Goal: Information Seeking & Learning: Learn about a topic

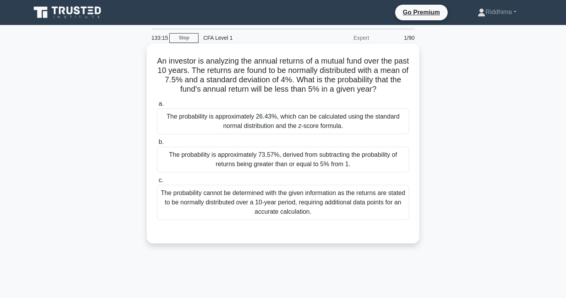
click at [380, 125] on div "The probability is approximately 26.43%, which can be calculated using the stan…" at bounding box center [283, 121] width 252 height 26
click at [157, 106] on input "a. The probability is approximately 26.43%, which can be calculated using the s…" at bounding box center [157, 103] width 0 height 5
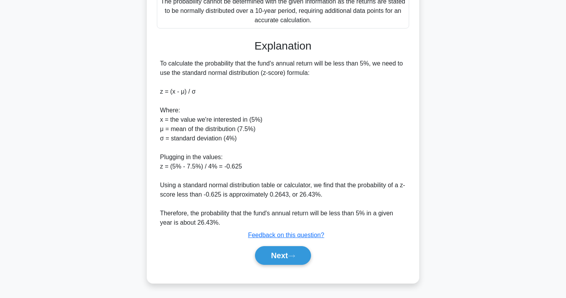
scroll to position [191, 0]
click at [295, 253] on button "Next" at bounding box center [283, 255] width 56 height 19
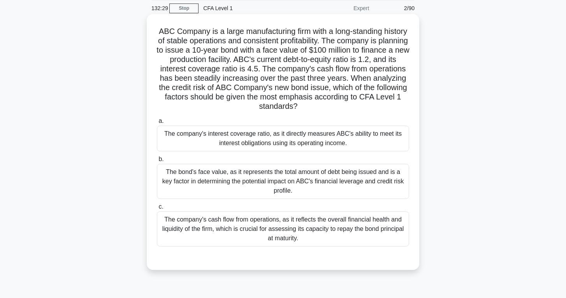
scroll to position [34, 0]
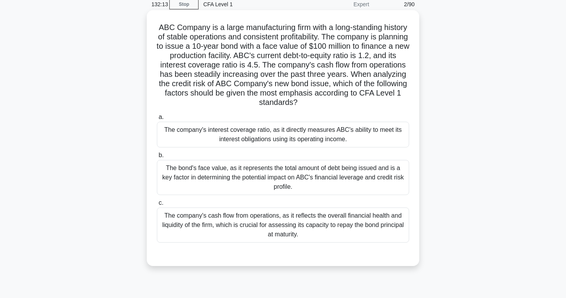
click at [378, 214] on div "The company's cash flow from operations, as it reflects the overall financial h…" at bounding box center [283, 224] width 252 height 35
click at [157, 205] on input "c. The company's cash flow from operations, as it reflects the overall financia…" at bounding box center [157, 202] width 0 height 5
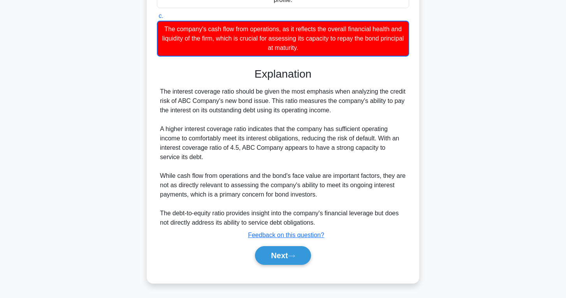
scroll to position [220, 0]
click at [268, 254] on button "Next" at bounding box center [283, 255] width 56 height 19
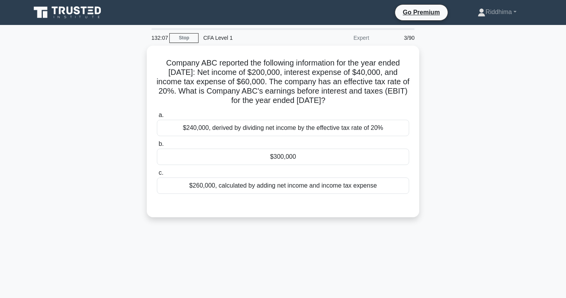
scroll to position [0, 0]
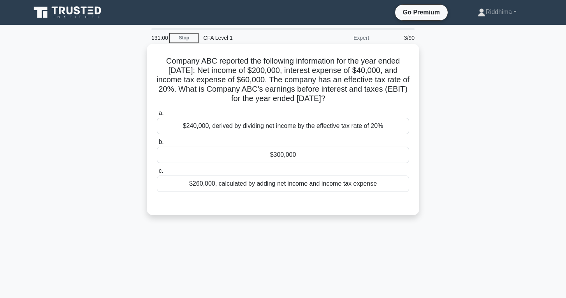
click at [294, 157] on div "$300,000" at bounding box center [283, 154] width 252 height 16
click at [157, 145] on input "b. $300,000" at bounding box center [157, 141] width 0 height 5
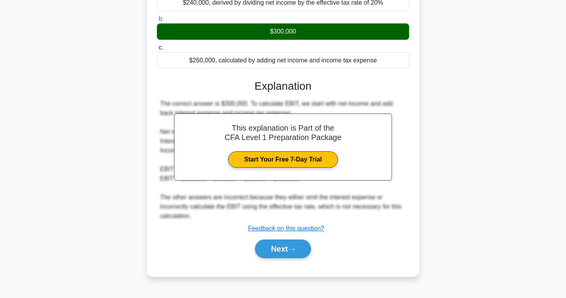
scroll to position [123, 0]
click at [292, 245] on button "Next" at bounding box center [283, 248] width 56 height 19
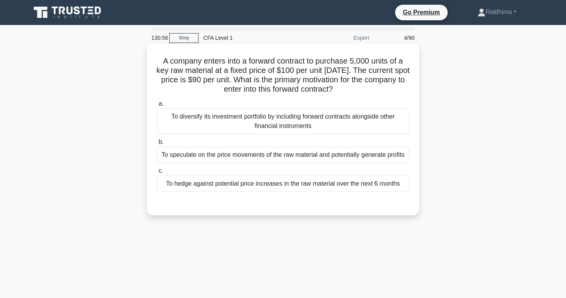
scroll to position [0, 0]
click at [314, 180] on div "To hedge against potential price increases in the raw material over the next 6 …" at bounding box center [283, 183] width 252 height 16
click at [157, 173] on input "c. To hedge against potential price increases in the raw material over the next…" at bounding box center [157, 170] width 0 height 5
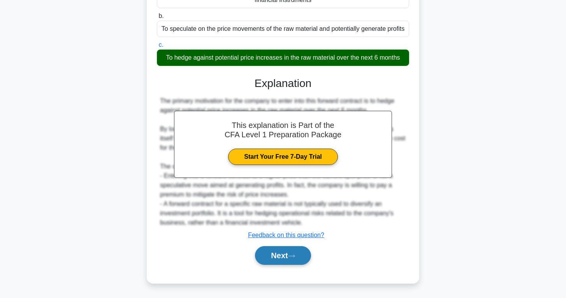
scroll to position [126, 0]
click at [292, 256] on icon at bounding box center [291, 256] width 7 height 4
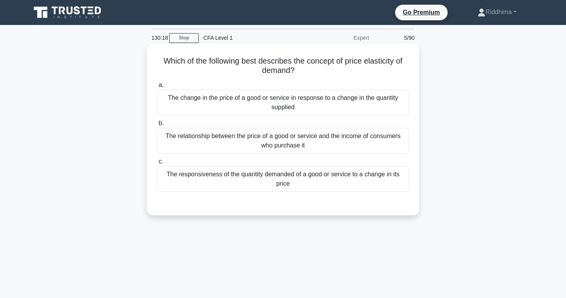
scroll to position [0, 0]
click at [366, 176] on div "The responsiveness of the quantity demanded of a good or service to a change in…" at bounding box center [283, 179] width 252 height 26
click at [157, 164] on input "c. The responsiveness of the quantity demanded of a good or service to a change…" at bounding box center [157, 161] width 0 height 5
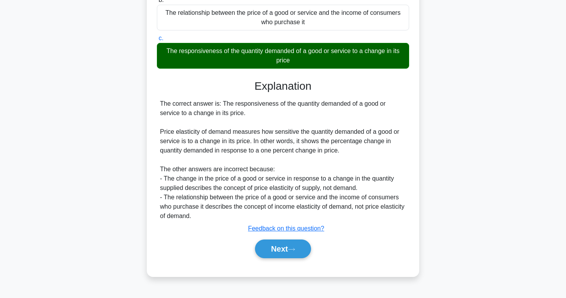
scroll to position [123, 0]
click at [296, 256] on button "Next" at bounding box center [283, 248] width 56 height 19
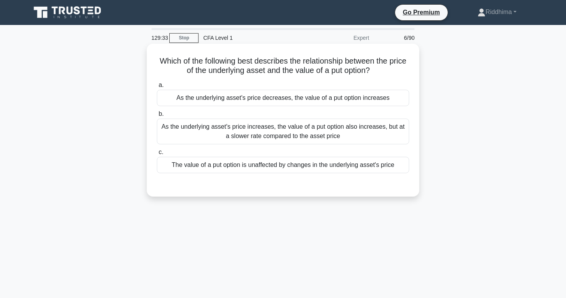
scroll to position [0, 0]
click at [386, 127] on div "As the underlying asset's price increases, the value of a put option also incre…" at bounding box center [283, 131] width 252 height 26
click at [157, 116] on input "b. As the underlying asset's price increases, the value of a put option also in…" at bounding box center [157, 113] width 0 height 5
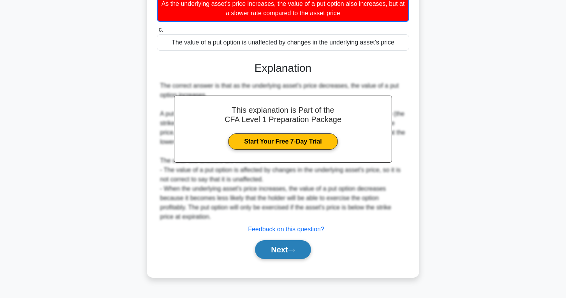
scroll to position [123, 0]
click at [290, 250] on button "Next" at bounding box center [283, 249] width 56 height 19
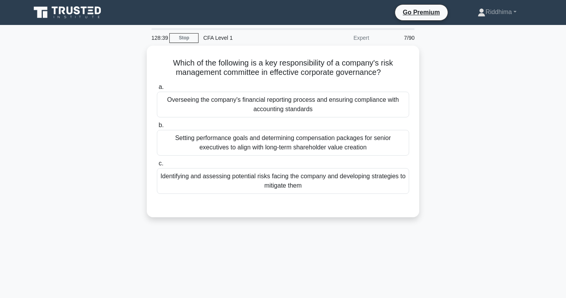
scroll to position [0, 0]
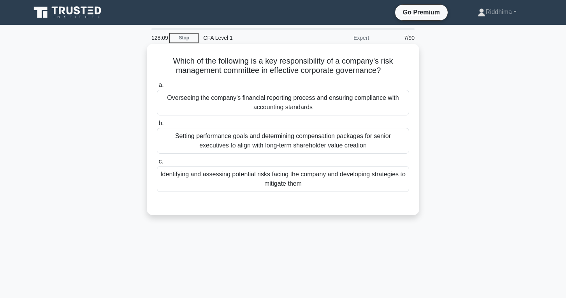
click at [370, 178] on div "Identifying and assessing potential risks facing the company and developing str…" at bounding box center [283, 179] width 252 height 26
click at [157, 164] on input "c. Identifying and assessing potential risks facing the company and developing …" at bounding box center [157, 161] width 0 height 5
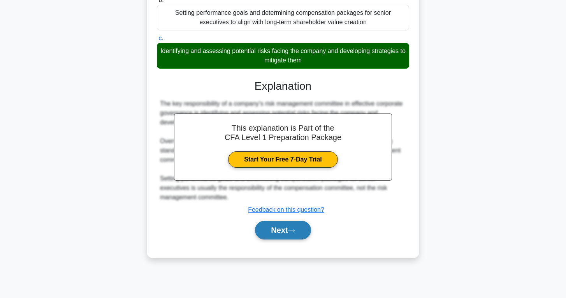
scroll to position [123, 0]
click at [288, 231] on button "Next" at bounding box center [283, 229] width 56 height 19
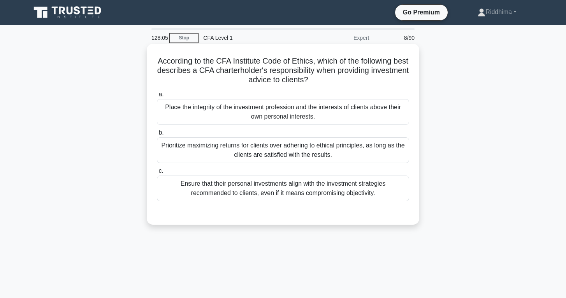
scroll to position [0, 0]
click at [356, 98] on label "a. Place the integrity of the investment profession and the interests of client…" at bounding box center [283, 107] width 252 height 35
click at [157, 97] on input "a. Place the integrity of the investment profession and the interests of client…" at bounding box center [157, 94] width 0 height 5
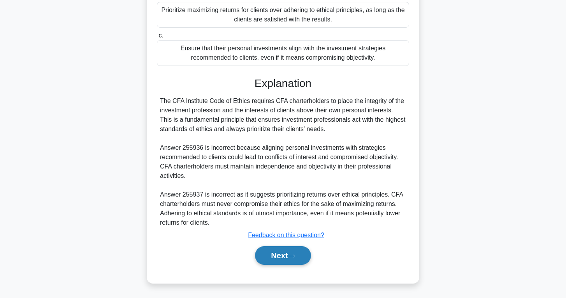
click at [286, 251] on button "Next" at bounding box center [283, 255] width 56 height 19
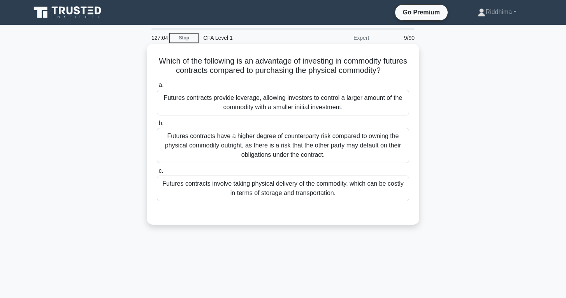
click at [370, 111] on div "Futures contracts provide leverage, allowing investors to control a larger amou…" at bounding box center [283, 103] width 252 height 26
click at [157, 88] on input "a. Futures contracts provide leverage, allowing investors to control a larger a…" at bounding box center [157, 85] width 0 height 5
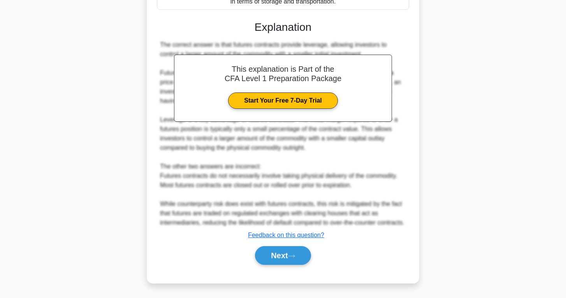
scroll to position [201, 0]
click at [294, 252] on button "Next" at bounding box center [283, 255] width 56 height 19
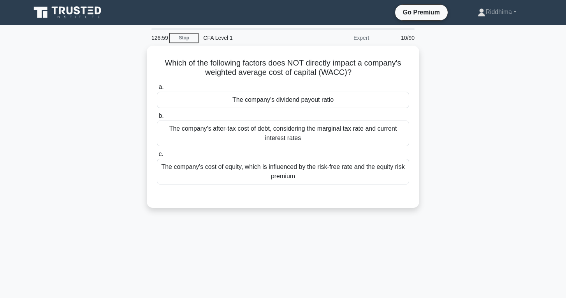
scroll to position [0, 0]
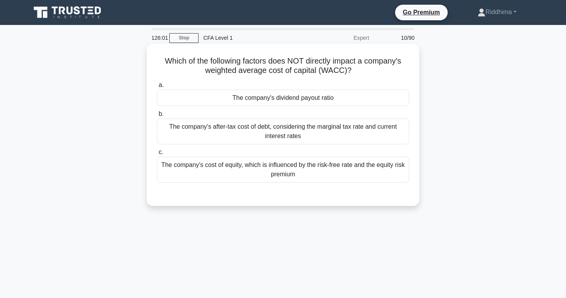
click at [314, 94] on div "The company's dividend payout ratio" at bounding box center [283, 98] width 252 height 16
click at [157, 88] on input "a. The company's dividend payout ratio" at bounding box center [157, 85] width 0 height 5
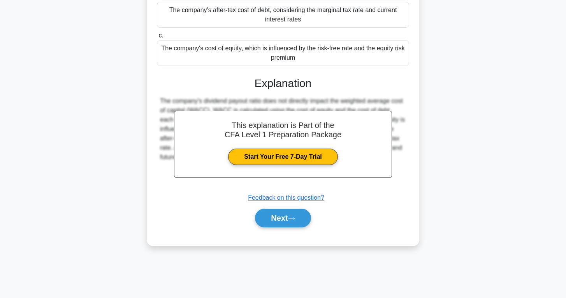
scroll to position [123, 0]
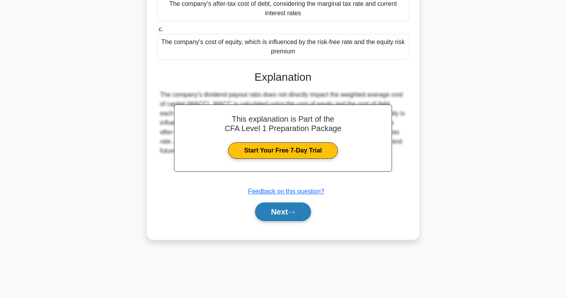
click at [298, 213] on button "Next" at bounding box center [283, 211] width 56 height 19
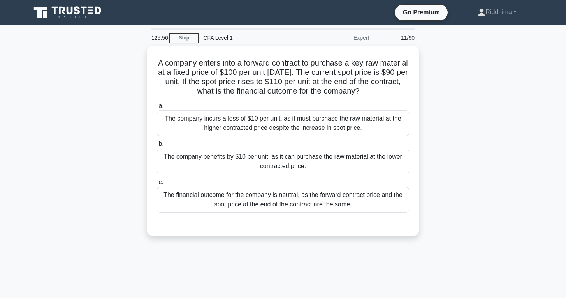
scroll to position [0, 0]
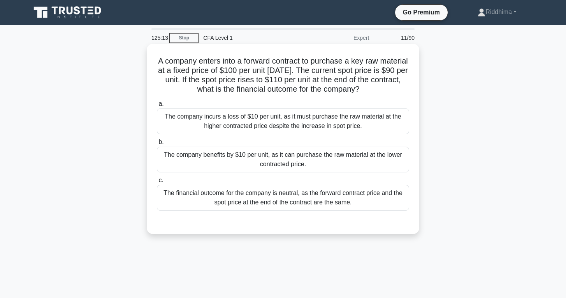
click at [302, 155] on div "The company benefits by $10 per unit, as it can purchase the raw material at th…" at bounding box center [283, 159] width 252 height 26
click at [157, 145] on input "b. The company benefits by $10 per unit, as it can purchase the raw material at…" at bounding box center [157, 141] width 0 height 5
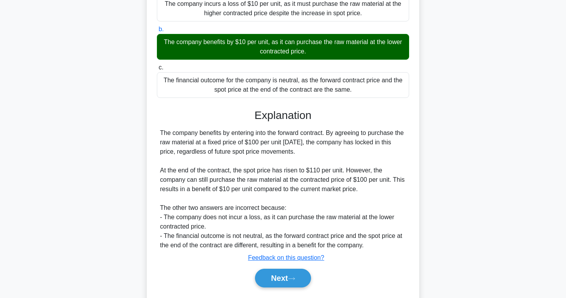
scroll to position [125, 0]
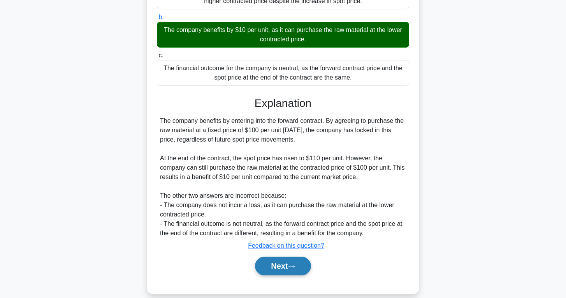
click at [288, 270] on button "Next" at bounding box center [283, 265] width 56 height 19
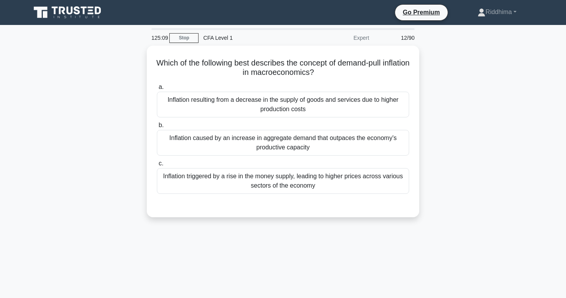
scroll to position [0, 0]
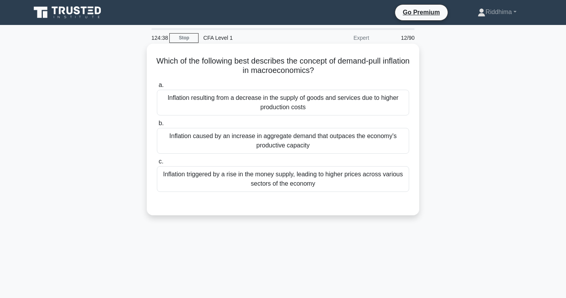
click at [304, 142] on div "Inflation caused by an increase in aggregate demand that outpaces the economy's…" at bounding box center [283, 141] width 252 height 26
click at [157, 126] on input "b. Inflation caused by an increase in aggregate demand that outpaces the econom…" at bounding box center [157, 123] width 0 height 5
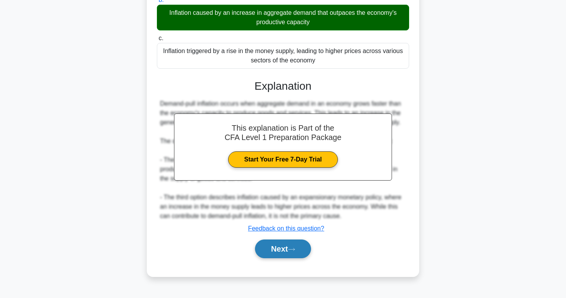
scroll to position [123, 0]
click at [293, 243] on button "Next" at bounding box center [283, 248] width 56 height 19
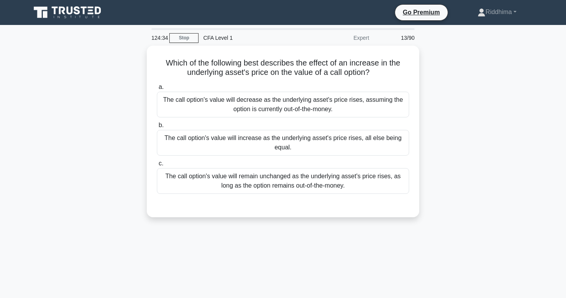
scroll to position [0, 0]
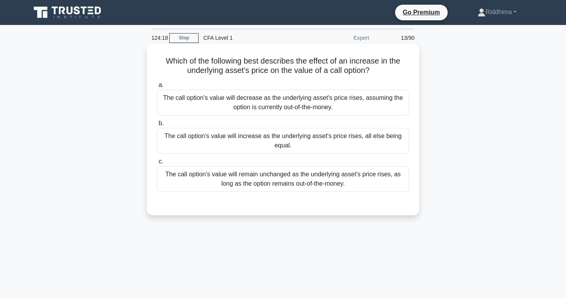
click at [393, 113] on div "The call option's value will decrease as the underlying asset's price rises, as…" at bounding box center [283, 103] width 252 height 26
click at [157, 88] on input "a. The call option's value will decrease as the underlying asset's price rises,…" at bounding box center [157, 85] width 0 height 5
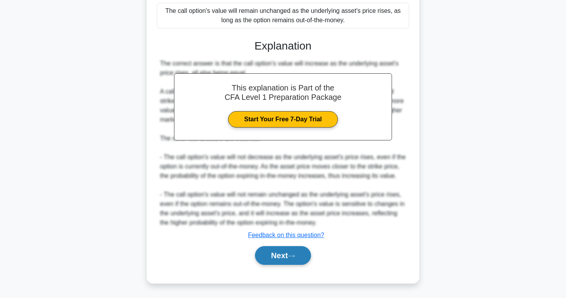
click at [293, 256] on icon at bounding box center [291, 256] width 7 height 4
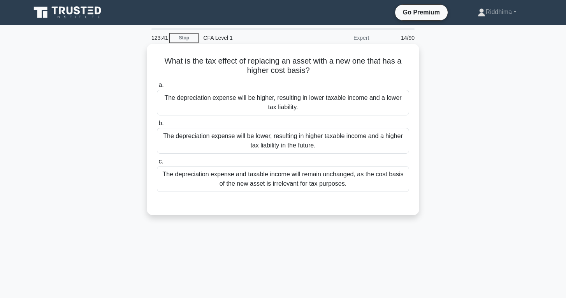
click at [383, 100] on div "The depreciation expense will be higher, resulting in lower taxable income and …" at bounding box center [283, 103] width 252 height 26
click at [157, 88] on input "a. The depreciation expense will be higher, resulting in lower taxable income a…" at bounding box center [157, 85] width 0 height 5
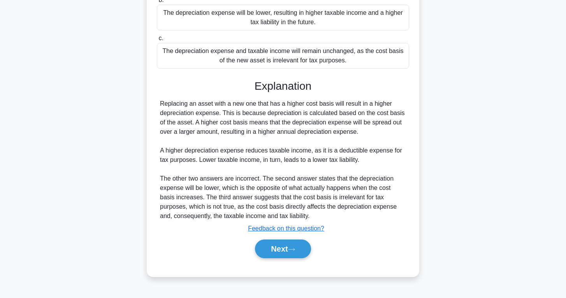
scroll to position [123, 0]
click at [291, 243] on button "Next" at bounding box center [283, 248] width 56 height 19
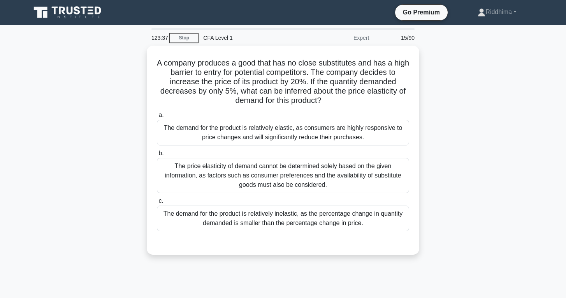
scroll to position [0, 0]
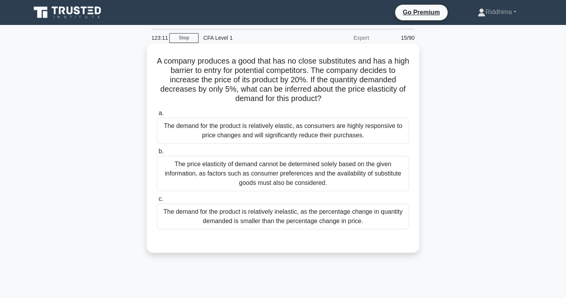
click at [386, 217] on div "The demand for the product is relatively inelastic, as the percentage change in…" at bounding box center [283, 216] width 252 height 26
click at [157, 201] on input "c. The demand for the product is relatively inelastic, as the percentage change…" at bounding box center [157, 198] width 0 height 5
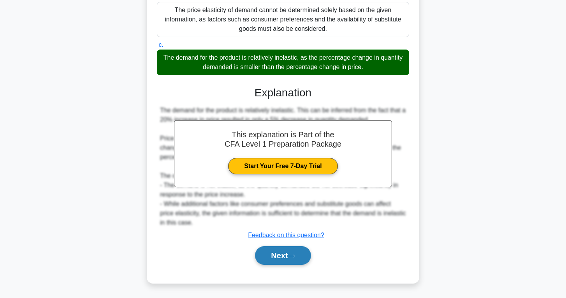
click at [281, 249] on button "Next" at bounding box center [283, 255] width 56 height 19
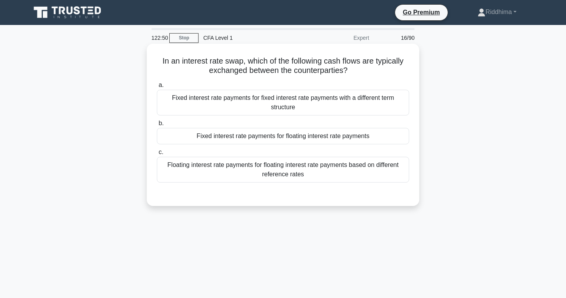
click at [280, 137] on div "Fixed interest rate payments for floating interest rate payments" at bounding box center [283, 136] width 252 height 16
click at [157, 126] on input "b. Fixed interest rate payments for floating interest rate payments" at bounding box center [157, 123] width 0 height 5
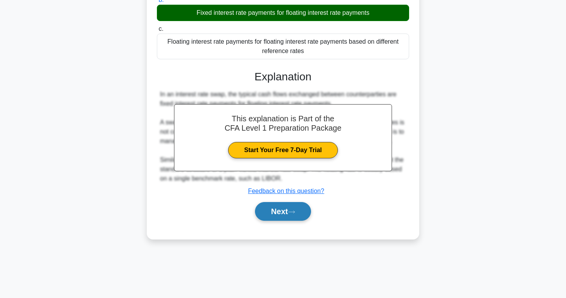
scroll to position [123, 0]
click at [293, 214] on icon at bounding box center [291, 212] width 7 height 4
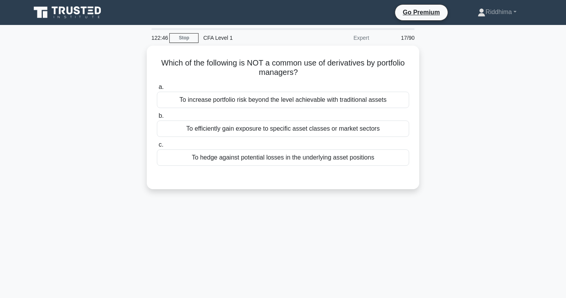
scroll to position [0, 0]
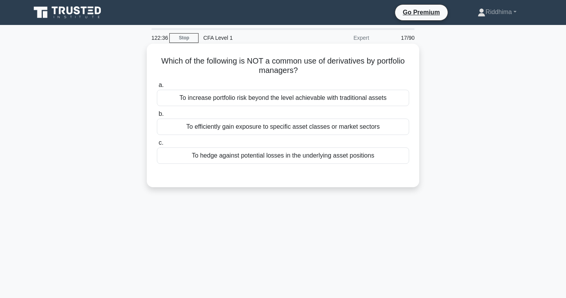
click at [256, 96] on div "To increase portfolio risk beyond the level achievable with traditional assets" at bounding box center [283, 98] width 252 height 16
click at [157, 88] on input "a. To increase portfolio risk beyond the level achievable with traditional asse…" at bounding box center [157, 85] width 0 height 5
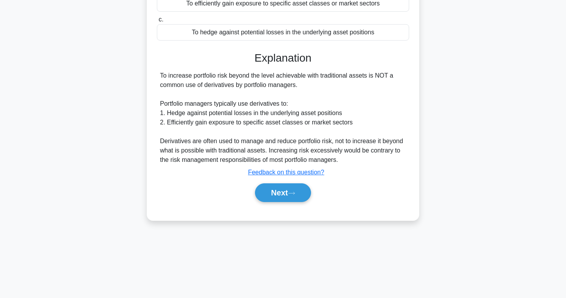
scroll to position [123, 0]
click at [291, 204] on div "Next" at bounding box center [283, 192] width 252 height 25
click at [291, 191] on icon at bounding box center [291, 193] width 7 height 4
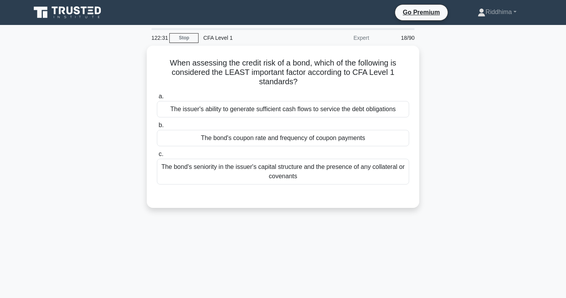
scroll to position [0, 0]
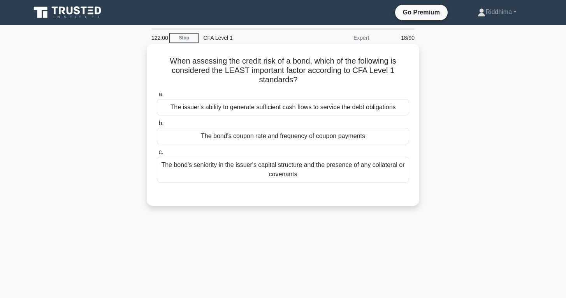
click at [303, 178] on div "The bond's seniority in the issuer's capital structure and the presence of any …" at bounding box center [283, 170] width 252 height 26
click at [157, 155] on input "c. The bond's seniority in the issuer's capital structure and the presence of a…" at bounding box center [157, 152] width 0 height 5
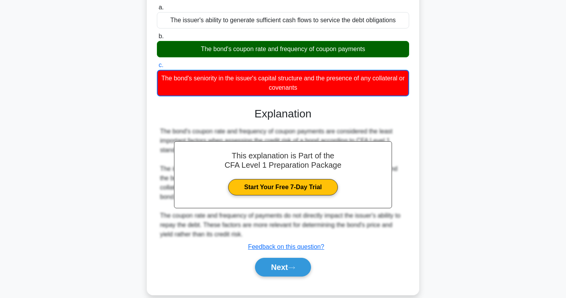
scroll to position [90, 0]
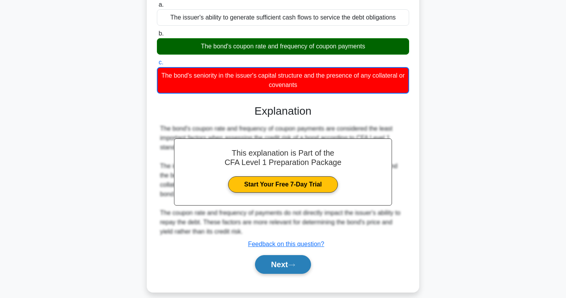
click at [283, 256] on button "Next" at bounding box center [283, 264] width 56 height 19
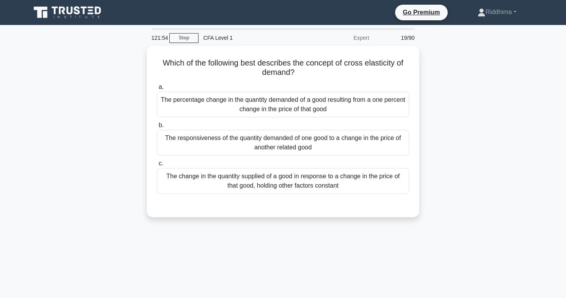
scroll to position [0, 0]
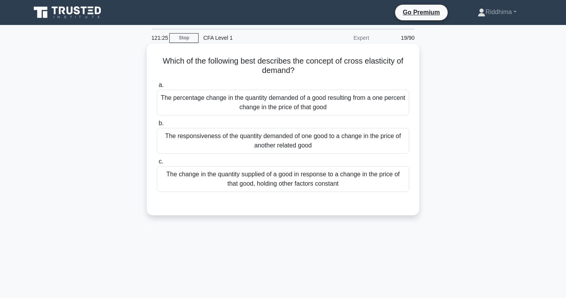
click at [393, 143] on div "The responsiveness of the quantity demanded of one good to a change in the pric…" at bounding box center [283, 141] width 252 height 26
click at [157, 126] on input "b. The responsiveness of the quantity demanded of one good to a change in the p…" at bounding box center [157, 123] width 0 height 5
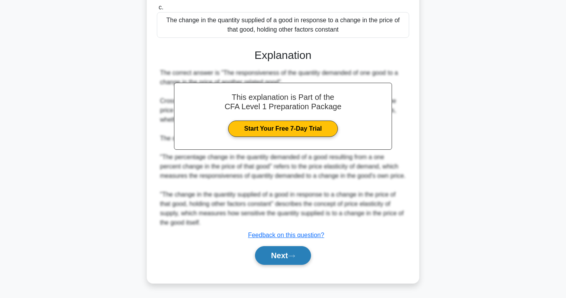
click at [294, 262] on button "Next" at bounding box center [283, 255] width 56 height 19
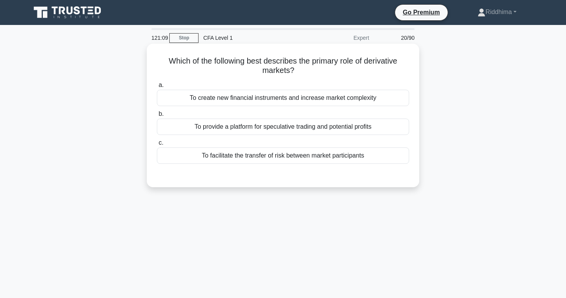
click at [335, 125] on div "To provide a platform for speculative trading and potential profits" at bounding box center [283, 126] width 252 height 16
click at [157, 116] on input "b. To provide a platform for speculative trading and potential profits" at bounding box center [157, 113] width 0 height 5
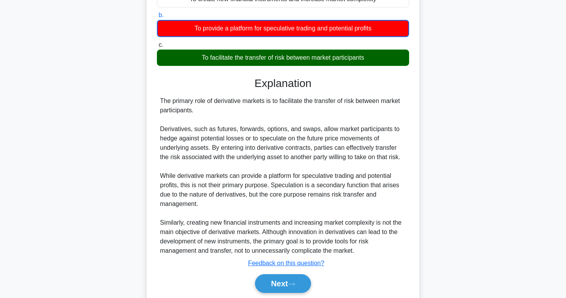
scroll to position [115, 0]
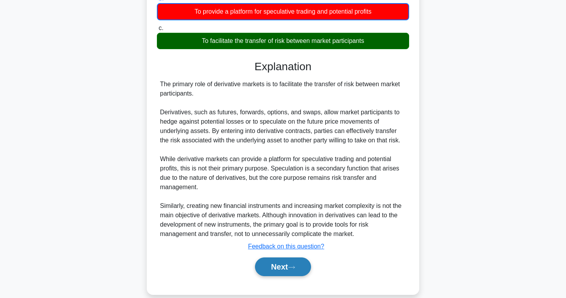
click at [302, 266] on button "Next" at bounding box center [283, 266] width 56 height 19
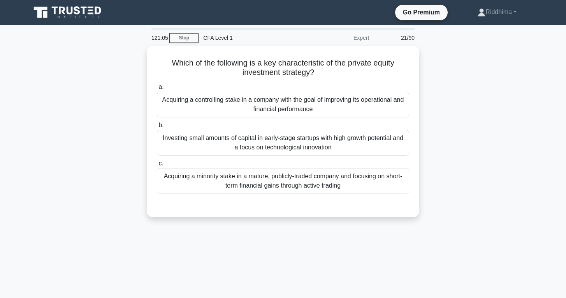
scroll to position [0, 0]
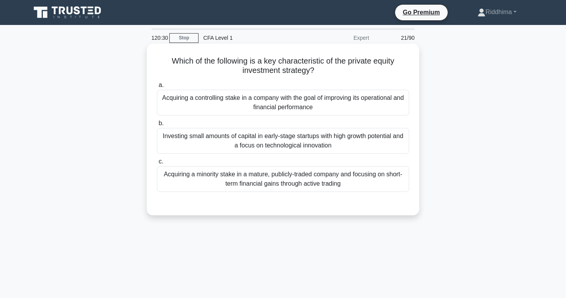
click at [380, 108] on div "Acquiring a controlling stake in a company with the goal of improving its opera…" at bounding box center [283, 103] width 252 height 26
click at [157, 88] on input "a. Acquiring a controlling stake in a company with the goal of improving its op…" at bounding box center [157, 85] width 0 height 5
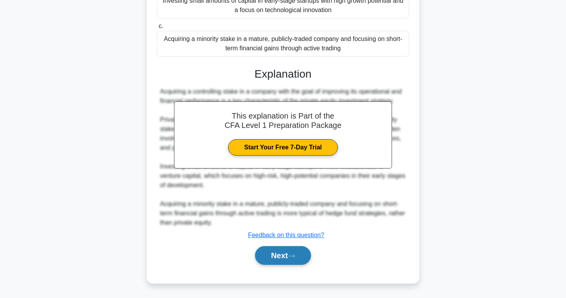
scroll to position [135, 0]
click at [294, 248] on button "Next" at bounding box center [283, 255] width 56 height 19
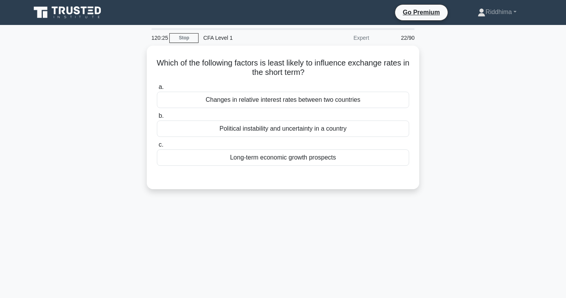
scroll to position [0, 0]
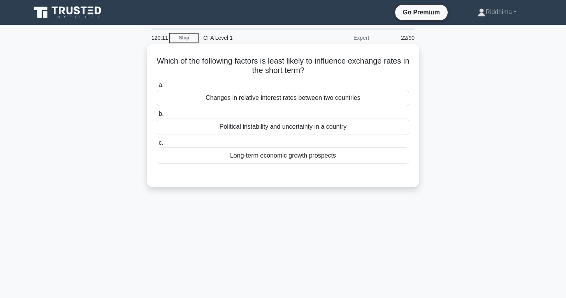
click at [336, 156] on div "Long-term economic growth prospects" at bounding box center [283, 155] width 252 height 16
click at [157, 145] on input "c. Long-term economic growth prospects" at bounding box center [157, 142] width 0 height 5
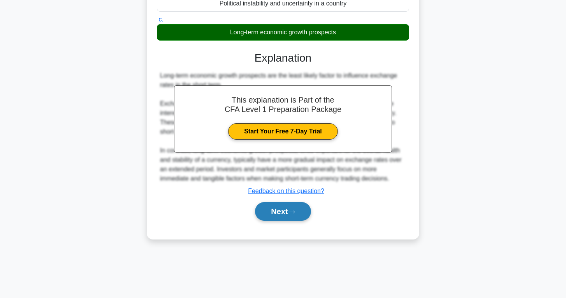
scroll to position [123, 0]
click at [294, 210] on icon at bounding box center [291, 212] width 7 height 4
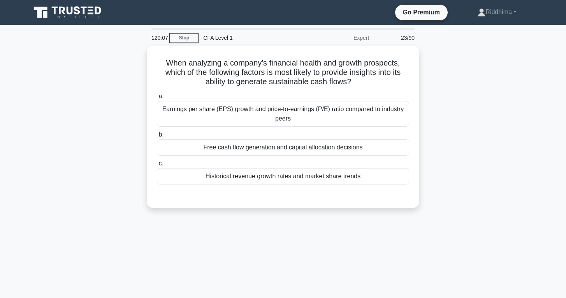
scroll to position [0, 0]
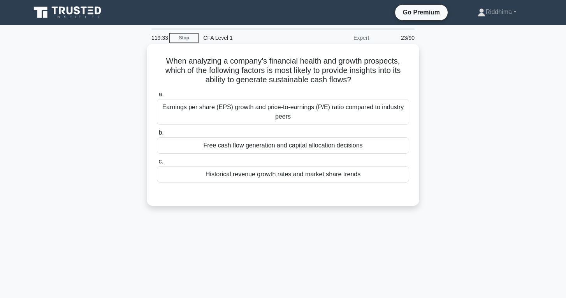
click at [366, 116] on div "Earnings per share (EPS) growth and price-to-earnings (P/E) ratio compared to i…" at bounding box center [283, 112] width 252 height 26
click at [157, 97] on input "a. Earnings per share (EPS) growth and price-to-earnings (P/E) ratio compared t…" at bounding box center [157, 94] width 0 height 5
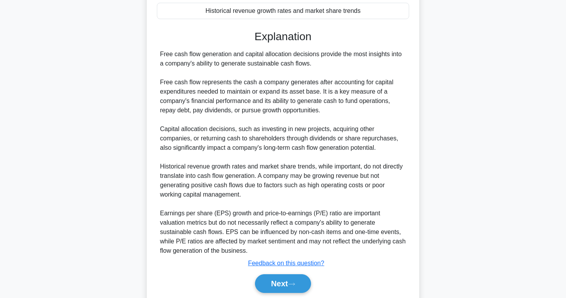
scroll to position [169, 0]
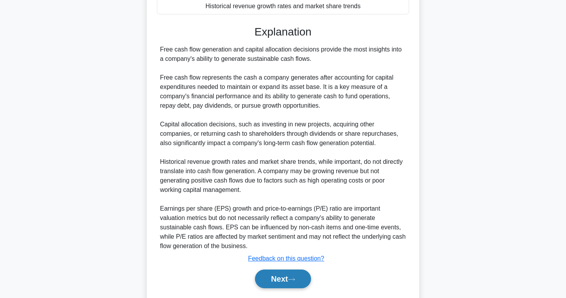
click at [293, 275] on button "Next" at bounding box center [283, 278] width 56 height 19
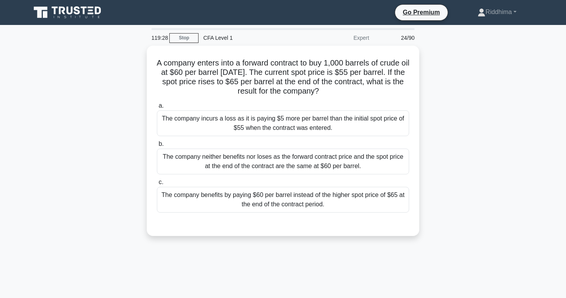
scroll to position [0, 0]
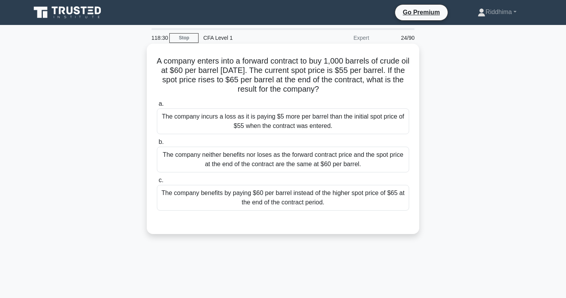
click at [367, 128] on div "The company incurs a loss as it is paying $5 more per barrel than the initial s…" at bounding box center [283, 121] width 252 height 26
click at [157, 106] on input "a. The company incurs a loss as it is paying $5 more per barrel than the initia…" at bounding box center [157, 103] width 0 height 5
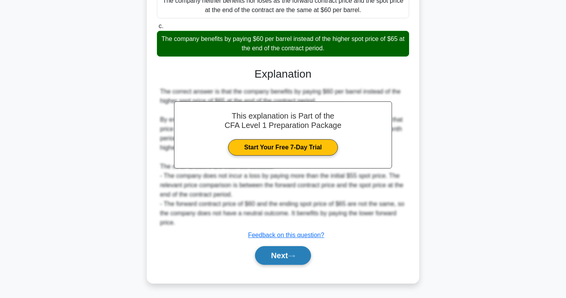
click at [298, 262] on button "Next" at bounding box center [283, 255] width 56 height 19
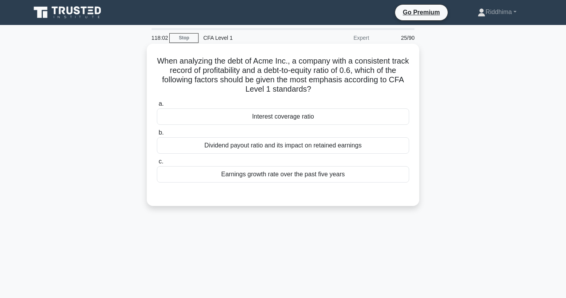
click at [378, 116] on div "Interest coverage ratio" at bounding box center [283, 116] width 252 height 16
click at [157, 106] on input "a. Interest coverage ratio" at bounding box center [157, 103] width 0 height 5
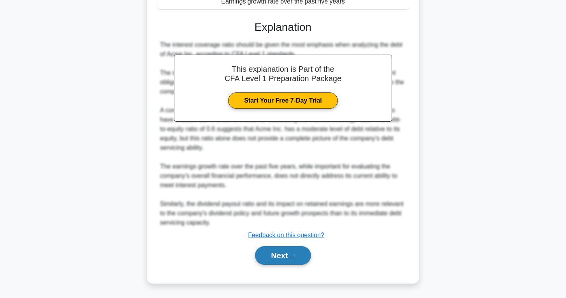
click at [279, 260] on button "Next" at bounding box center [283, 255] width 56 height 19
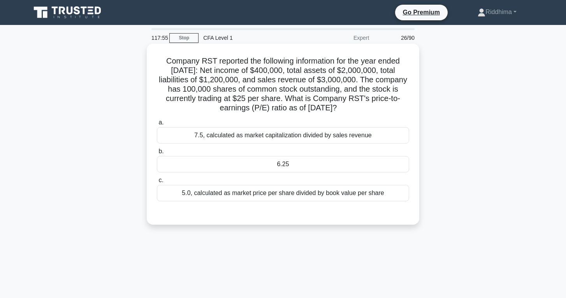
click at [282, 162] on div "6.25" at bounding box center [283, 164] width 252 height 16
click at [157, 154] on input "b. 6.25" at bounding box center [157, 151] width 0 height 5
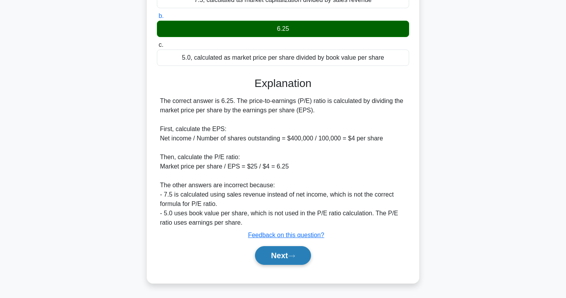
click at [291, 250] on button "Next" at bounding box center [283, 255] width 56 height 19
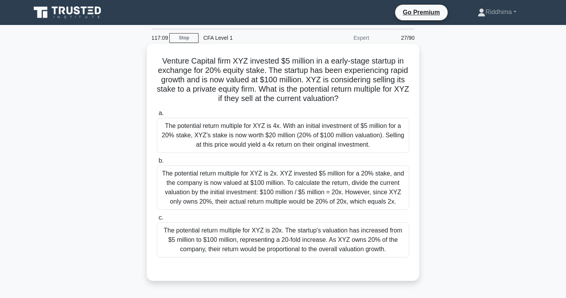
click at [357, 132] on div "The potential return multiple for XYZ is 4x. With an initial investment of $5 m…" at bounding box center [283, 135] width 252 height 35
click at [157, 116] on input "a. The potential return multiple for XYZ is 4x. With an initial investment of $…" at bounding box center [157, 113] width 0 height 5
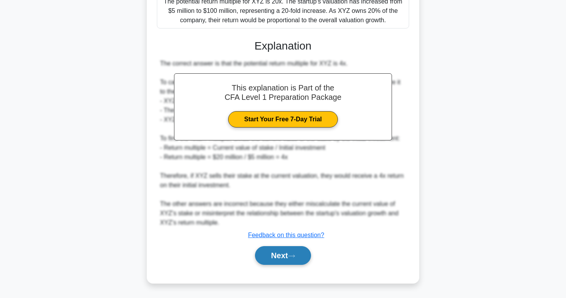
click at [291, 260] on button "Next" at bounding box center [283, 255] width 56 height 19
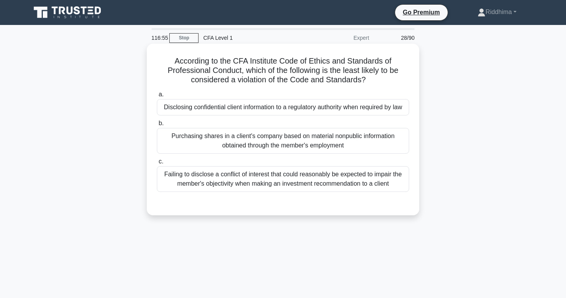
click at [306, 102] on div "Disclosing confidential client information to a regulatory authority when requi…" at bounding box center [283, 107] width 252 height 16
click at [157, 97] on input "a. Disclosing confidential client information to a regulatory authority when re…" at bounding box center [157, 94] width 0 height 5
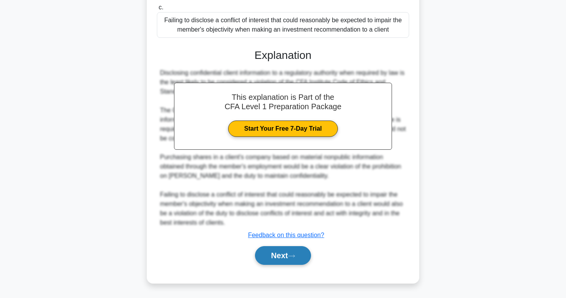
click at [287, 254] on button "Next" at bounding box center [283, 255] width 56 height 19
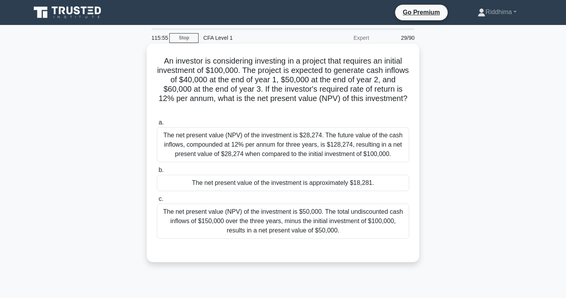
click at [268, 183] on div "The net present value of the investment is approximately $18,281." at bounding box center [283, 183] width 252 height 16
click at [157, 173] on input "b. The net present value of the investment is approximately $18,281." at bounding box center [157, 170] width 0 height 5
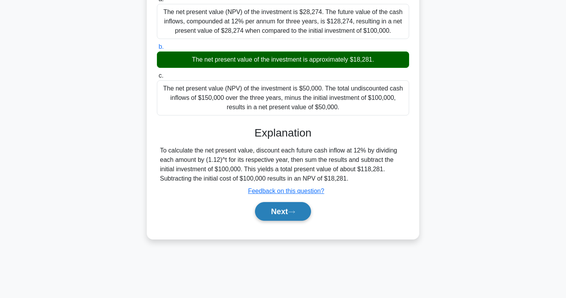
scroll to position [123, 0]
click at [270, 215] on button "Next" at bounding box center [283, 211] width 56 height 19
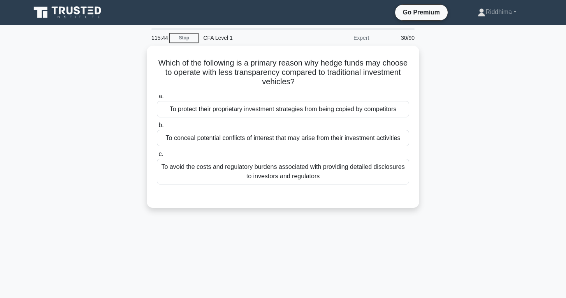
scroll to position [0, 0]
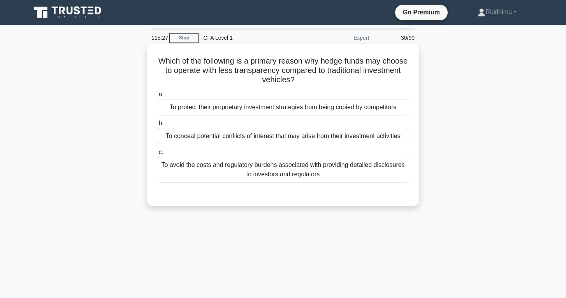
click at [370, 176] on div "To avoid the costs and regulatory burdens associated with providing detailed di…" at bounding box center [283, 170] width 252 height 26
click at [157, 155] on input "c. To avoid the costs and regulatory burdens associated with providing detailed…" at bounding box center [157, 152] width 0 height 5
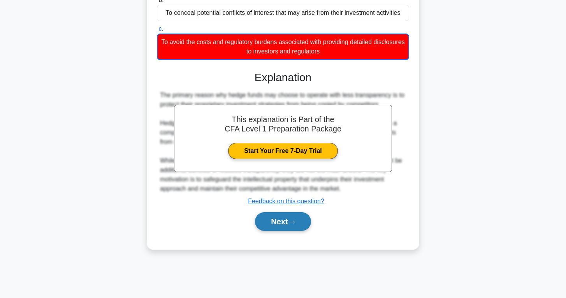
click at [290, 223] on button "Next" at bounding box center [283, 221] width 56 height 19
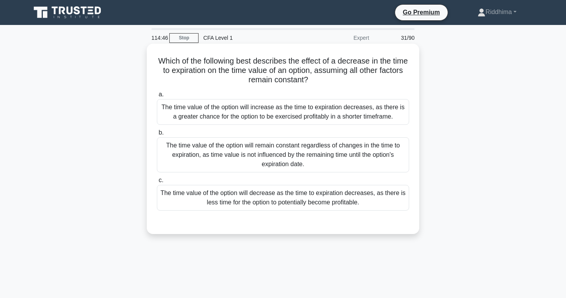
click at [376, 122] on div "The time value of the option will increase as the time to expiration decreases,…" at bounding box center [283, 112] width 252 height 26
click at [157, 97] on input "a. The time value of the option will increase as the time to expiration decreas…" at bounding box center [157, 94] width 0 height 5
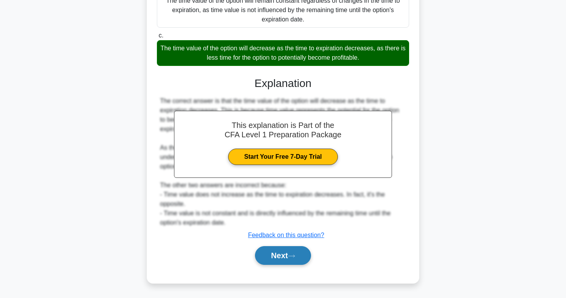
click at [275, 263] on button "Next" at bounding box center [283, 255] width 56 height 19
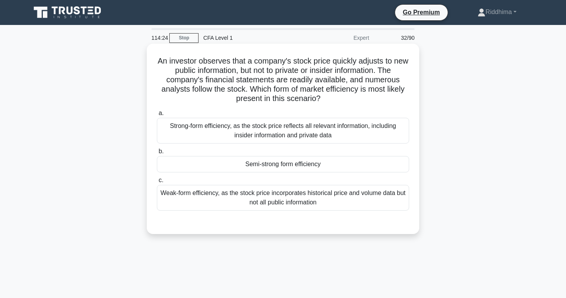
click at [312, 161] on div "Semi-strong form efficiency" at bounding box center [283, 164] width 252 height 16
click at [157, 154] on input "b. Semi-strong form efficiency" at bounding box center [157, 151] width 0 height 5
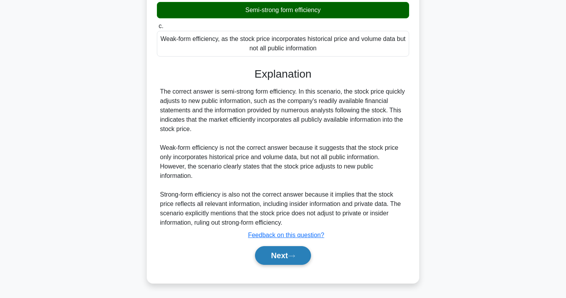
click at [274, 257] on button "Next" at bounding box center [283, 255] width 56 height 19
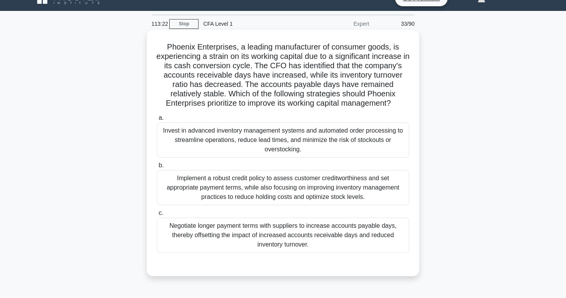
scroll to position [15, 0]
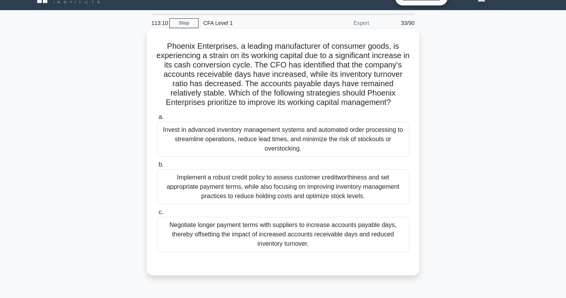
click at [320, 180] on div "Implement a robust credit policy to assess customer creditworthiness and set ap…" at bounding box center [283, 186] width 252 height 35
click at [157, 167] on input "b. Implement a robust credit policy to assess customer creditworthiness and set…" at bounding box center [157, 164] width 0 height 5
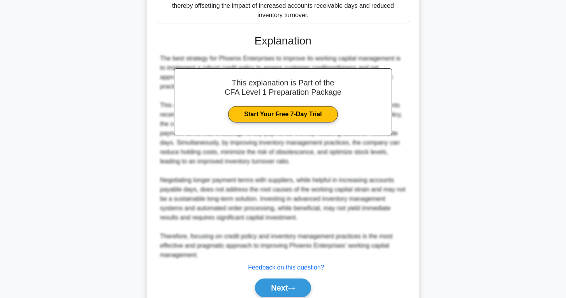
scroll to position [254, 0]
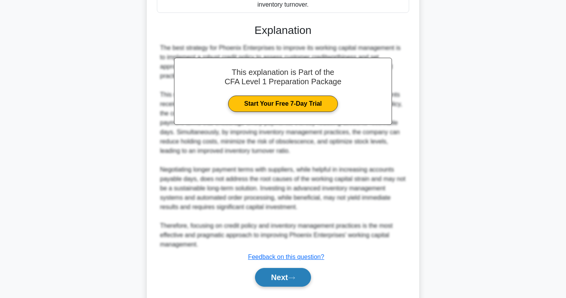
click at [282, 273] on button "Next" at bounding box center [283, 277] width 56 height 19
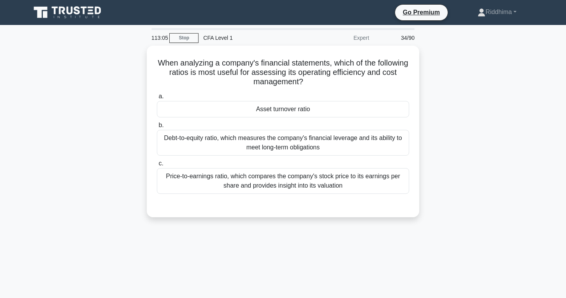
scroll to position [0, 0]
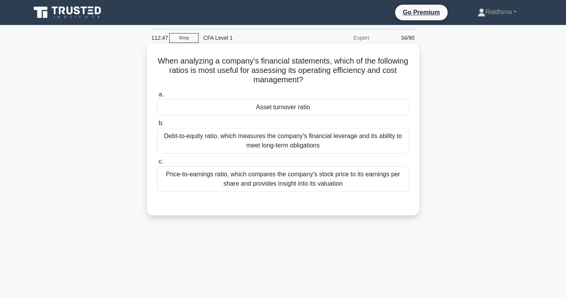
click at [314, 111] on div "Asset turnover ratio" at bounding box center [283, 107] width 252 height 16
click at [157, 97] on input "a. Asset turnover ratio" at bounding box center [157, 94] width 0 height 5
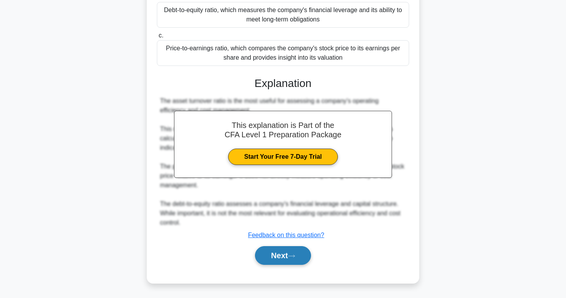
click at [282, 258] on button "Next" at bounding box center [283, 255] width 56 height 19
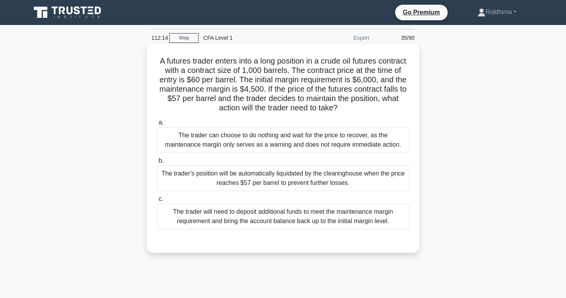
click at [380, 218] on div "The trader will need to deposit additional funds to meet the maintenance margin…" at bounding box center [283, 216] width 252 height 26
click at [157, 201] on input "c. The trader will need to deposit additional funds to meet the maintenance mar…" at bounding box center [157, 198] width 0 height 5
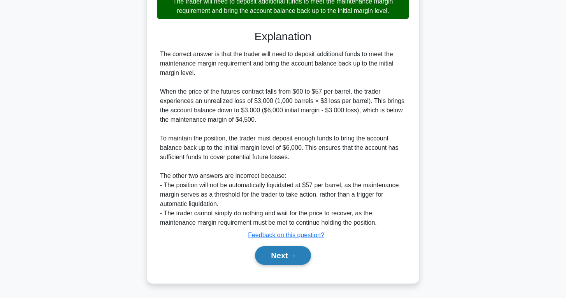
click at [303, 254] on button "Next" at bounding box center [283, 255] width 56 height 19
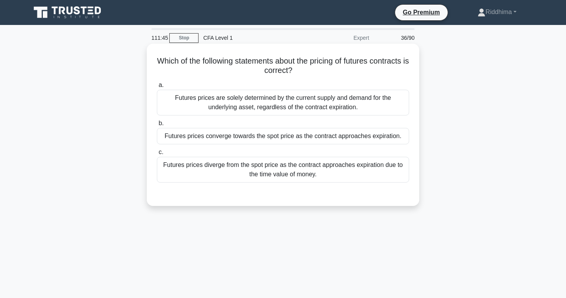
click at [317, 140] on div "Futures prices converge towards the spot price as the contract approaches expir…" at bounding box center [283, 136] width 252 height 16
click at [157, 126] on input "b. Futures prices converge towards the spot price as the contract approaches ex…" at bounding box center [157, 123] width 0 height 5
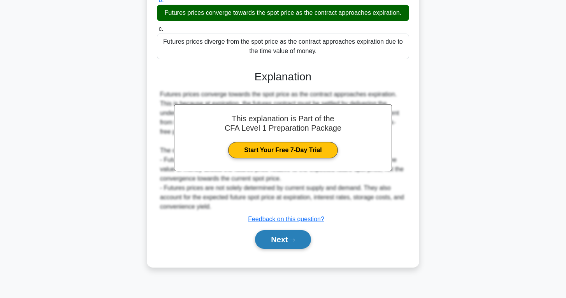
click at [282, 235] on button "Next" at bounding box center [283, 239] width 56 height 19
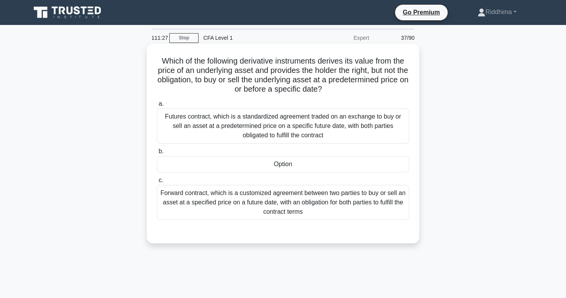
click at [290, 164] on div "Option" at bounding box center [283, 164] width 252 height 16
click at [157, 154] on input "b. Option" at bounding box center [157, 151] width 0 height 5
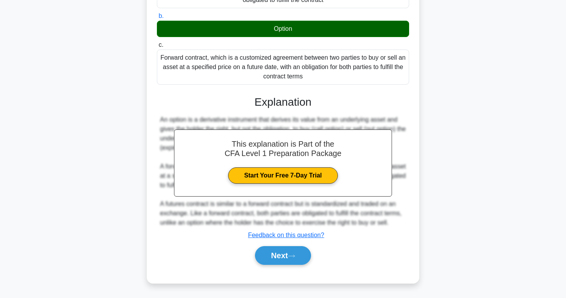
scroll to position [135, 0]
click at [274, 262] on button "Next" at bounding box center [283, 255] width 56 height 19
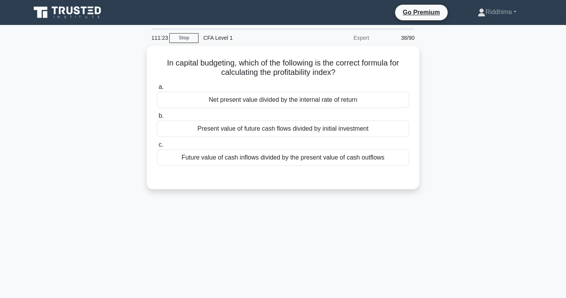
scroll to position [0, 0]
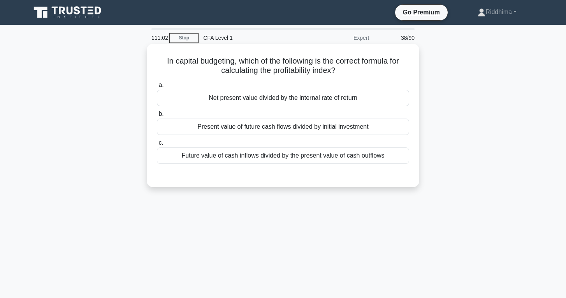
click at [301, 127] on div "Present value of future cash flows divided by initial investment" at bounding box center [283, 126] width 252 height 16
click at [157, 116] on input "b. Present value of future cash flows divided by initial investment" at bounding box center [157, 113] width 0 height 5
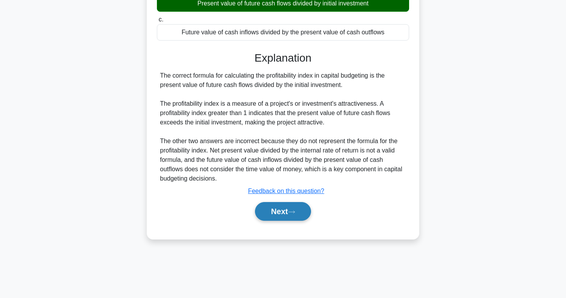
scroll to position [123, 0]
click at [285, 205] on button "Next" at bounding box center [283, 211] width 56 height 19
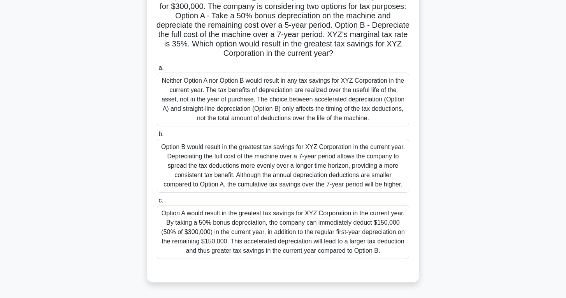
scroll to position [77, 0]
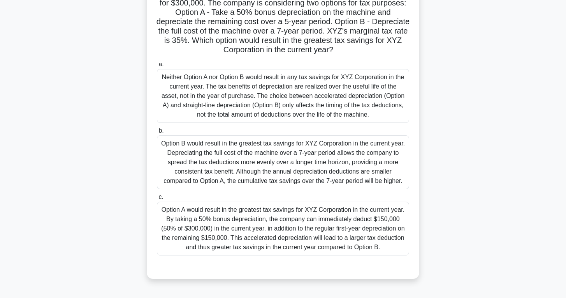
click at [320, 156] on div "Option B would result in the greatest tax savings for XYZ Corporation in the cu…" at bounding box center [283, 162] width 252 height 54
click at [157, 133] on input "b. Option B would result in the greatest tax savings for XYZ Corporation in the…" at bounding box center [157, 130] width 0 height 5
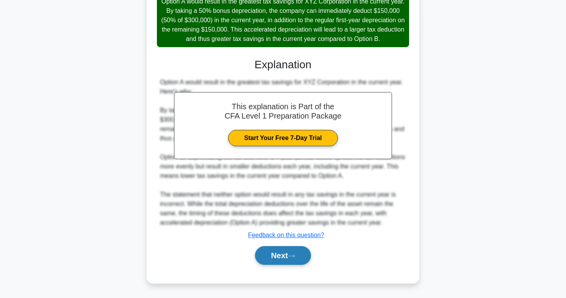
scroll to position [286, 0]
click at [284, 256] on button "Next" at bounding box center [283, 255] width 56 height 19
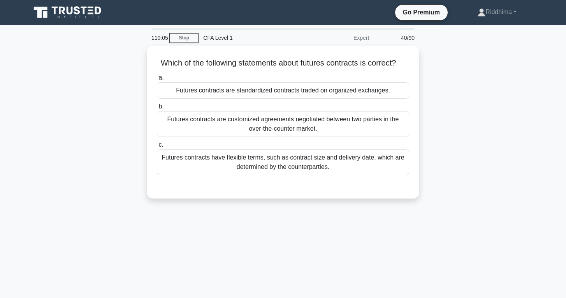
scroll to position [0, 0]
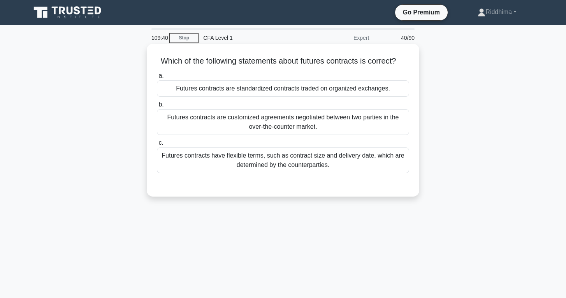
click at [299, 167] on div "Futures contracts have flexible terms, such as contract size and delivery date,…" at bounding box center [283, 160] width 252 height 26
click at [157, 145] on input "c. Futures contracts have flexible terms, such as contract size and delivery da…" at bounding box center [157, 142] width 0 height 5
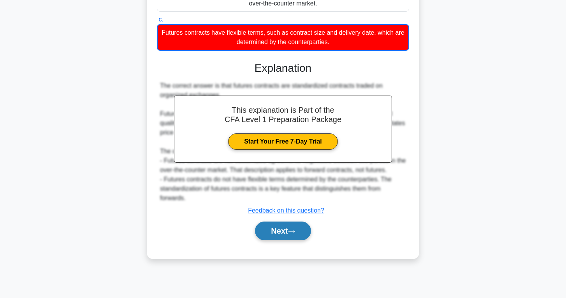
scroll to position [123, 0]
click at [284, 236] on button "Next" at bounding box center [283, 230] width 56 height 19
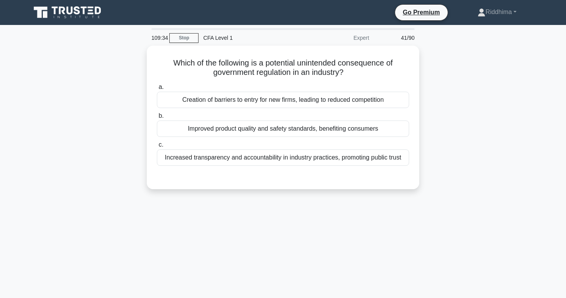
scroll to position [0, 0]
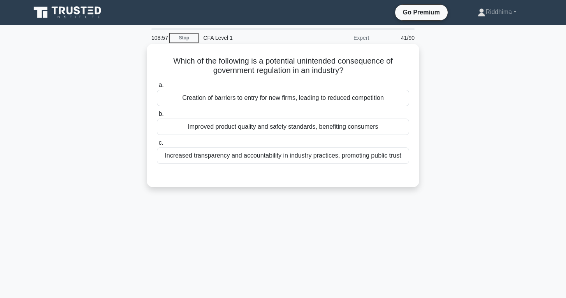
click at [374, 98] on div "Creation of barriers to entry for new firms, leading to reduced competition" at bounding box center [283, 98] width 252 height 16
click at [157, 88] on input "a. Creation of barriers to entry for new firms, leading to reduced competition" at bounding box center [157, 85] width 0 height 5
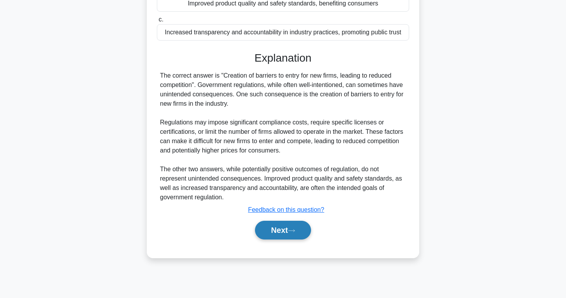
scroll to position [123, 0]
click at [290, 235] on button "Next" at bounding box center [283, 229] width 56 height 19
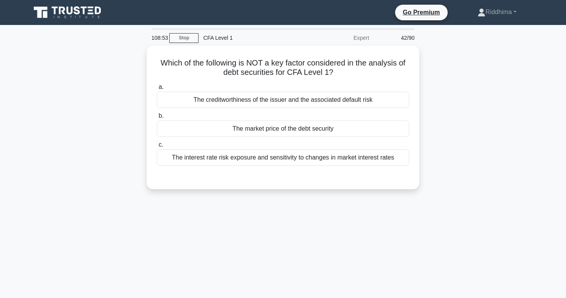
scroll to position [0, 0]
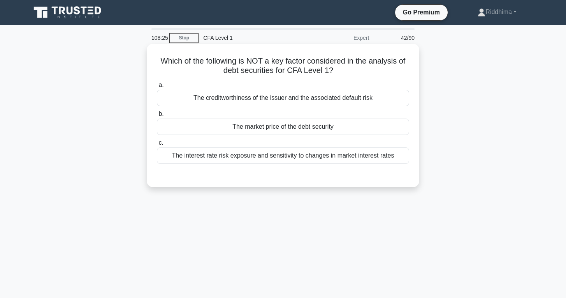
click at [305, 129] on div "The market price of the debt security" at bounding box center [283, 126] width 252 height 16
click at [157, 116] on input "b. The market price of the debt security" at bounding box center [157, 113] width 0 height 5
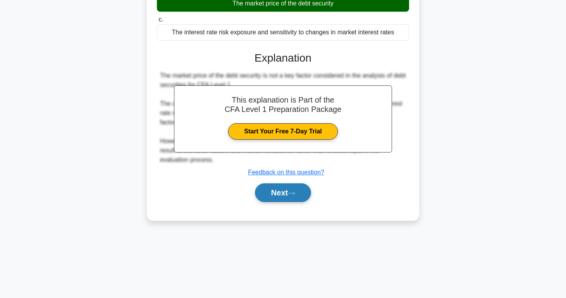
click at [288, 199] on button "Next" at bounding box center [283, 192] width 56 height 19
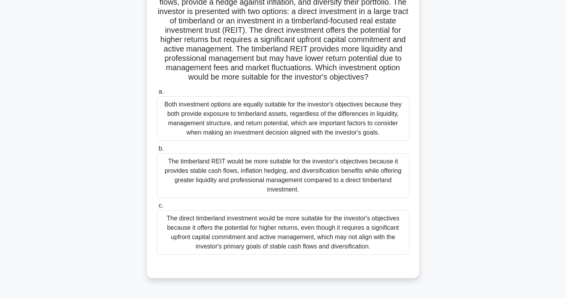
scroll to position [83, 0]
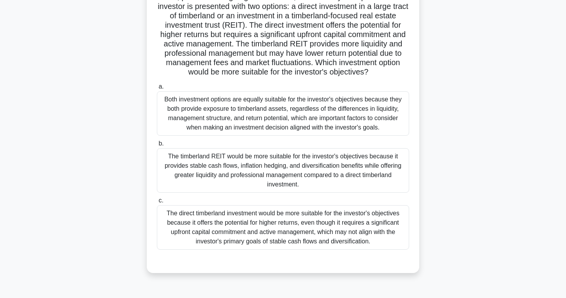
click at [395, 166] on div "The timberland REIT would be more suitable for the investor's objectives becaus…" at bounding box center [283, 170] width 252 height 44
click at [157, 146] on input "b. The timberland REIT would be more suitable for the investor's objectives bec…" at bounding box center [157, 143] width 0 height 5
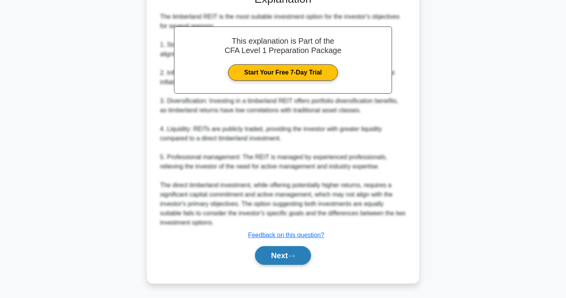
click at [282, 261] on button "Next" at bounding box center [283, 255] width 56 height 19
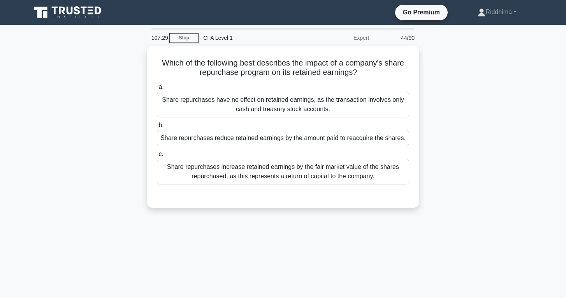
scroll to position [0, 0]
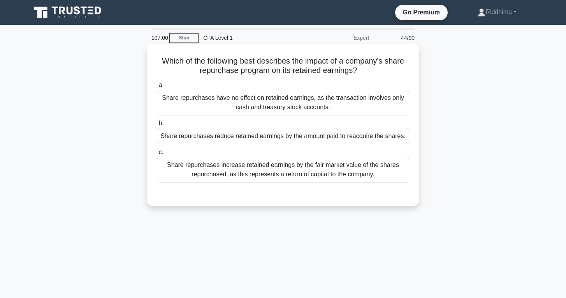
click at [295, 139] on div "Share repurchases reduce retained earnings by the amount paid to reacquire the …" at bounding box center [283, 136] width 252 height 16
click at [157, 126] on input "b. Share repurchases reduce retained earnings by the amount paid to reacquire t…" at bounding box center [157, 123] width 0 height 5
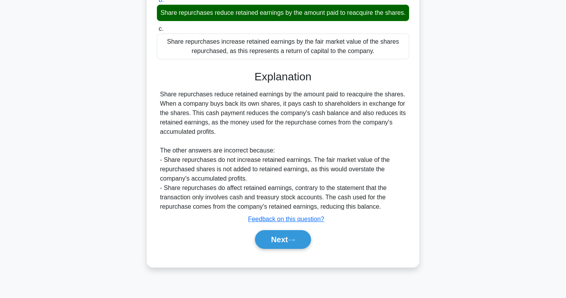
scroll to position [123, 0]
click at [282, 244] on button "Next" at bounding box center [283, 239] width 56 height 19
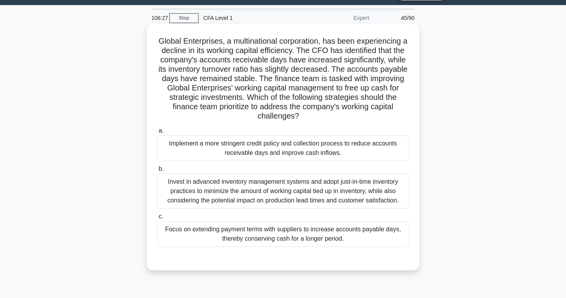
scroll to position [20, 0]
click at [384, 188] on div "Invest in advanced inventory management systems and adopt just-in-time inventor…" at bounding box center [283, 190] width 252 height 35
click at [157, 171] on input "b. Invest in advanced inventory management systems and adopt just-in-time inven…" at bounding box center [157, 168] width 0 height 5
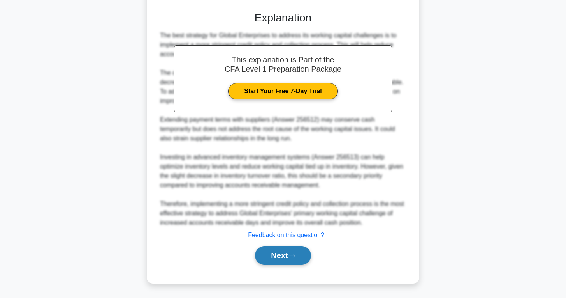
scroll to position [267, 0]
click at [295, 259] on button "Next" at bounding box center [283, 255] width 56 height 19
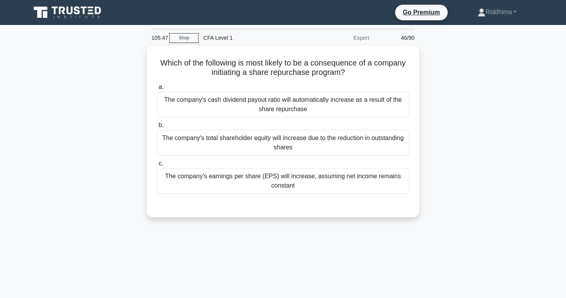
scroll to position [0, 0]
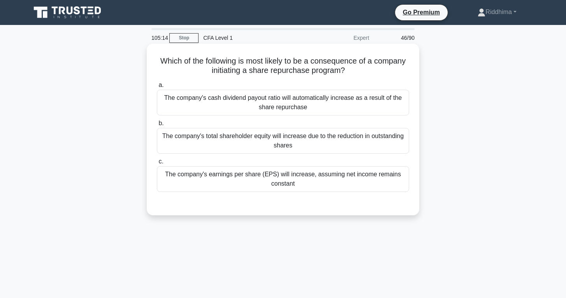
click at [344, 99] on div "The company's cash dividend payout ratio will automatically increase as a resul…" at bounding box center [283, 103] width 252 height 26
click at [157, 88] on input "a. The company's cash dividend payout ratio will automatically increase as a re…" at bounding box center [157, 85] width 0 height 5
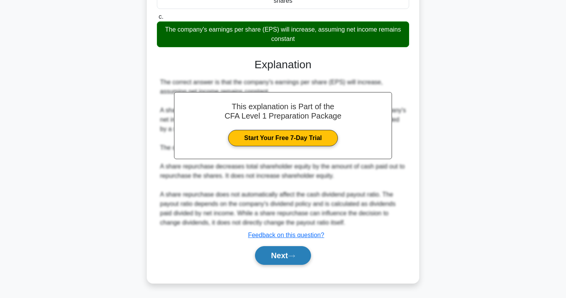
click at [296, 246] on button "Next" at bounding box center [283, 255] width 56 height 19
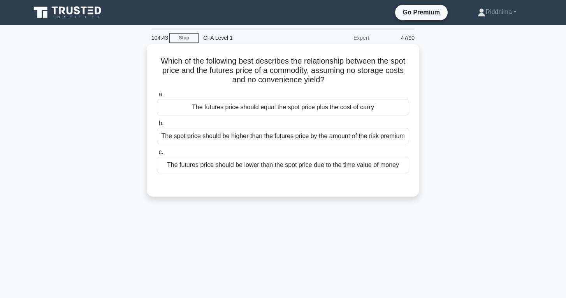
click at [333, 170] on div "The futures price should be lower than the spot price due to the time value of …" at bounding box center [283, 165] width 252 height 16
click at [157, 155] on input "c. The futures price should be lower than the spot price due to the time value …" at bounding box center [157, 152] width 0 height 5
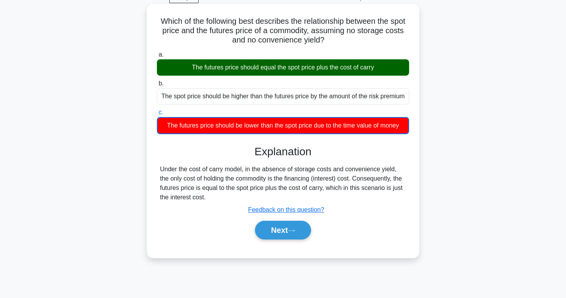
scroll to position [42, 0]
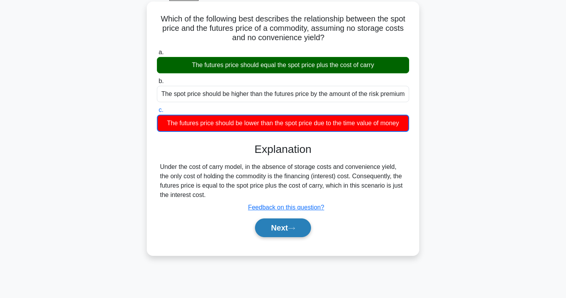
click at [285, 237] on button "Next" at bounding box center [283, 227] width 56 height 19
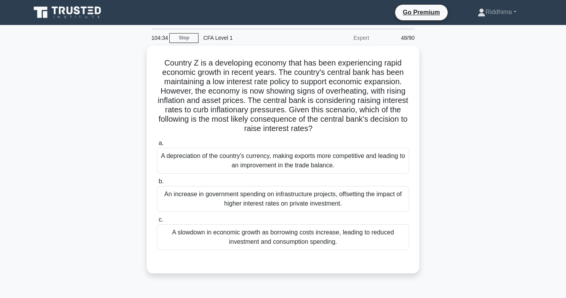
scroll to position [0, 0]
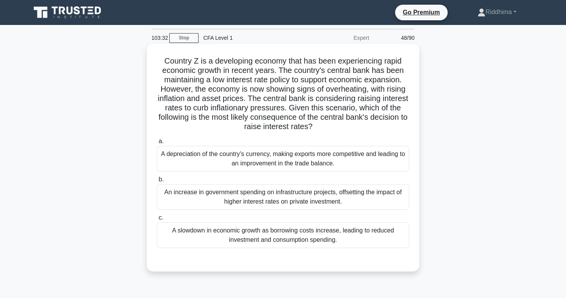
click at [379, 228] on div "A slowdown in economic growth as borrowing costs increase, leading to reduced i…" at bounding box center [283, 235] width 252 height 26
click at [157, 220] on input "c. A slowdown in economic growth as borrowing costs increase, leading to reduce…" at bounding box center [157, 217] width 0 height 5
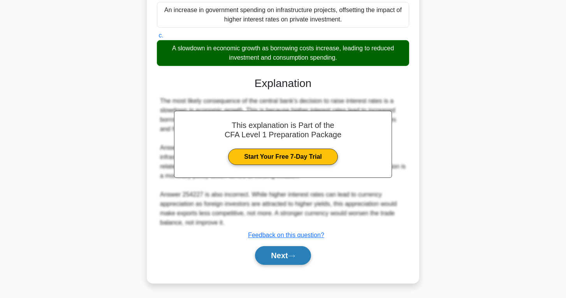
click at [273, 256] on button "Next" at bounding box center [283, 255] width 56 height 19
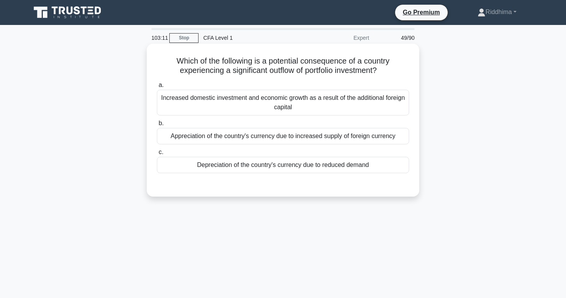
click at [279, 166] on div "Depreciation of the country's currency due to reduced demand" at bounding box center [283, 165] width 252 height 16
click at [157, 155] on input "c. Depreciation of the country's currency due to reduced demand" at bounding box center [157, 152] width 0 height 5
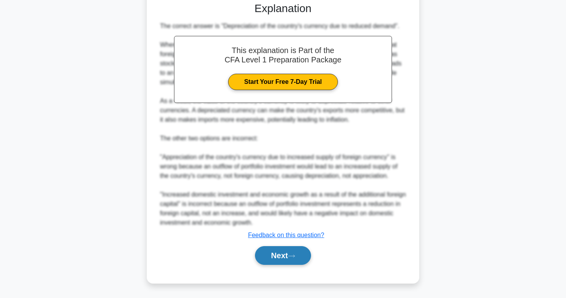
click at [276, 252] on button "Next" at bounding box center [283, 255] width 56 height 19
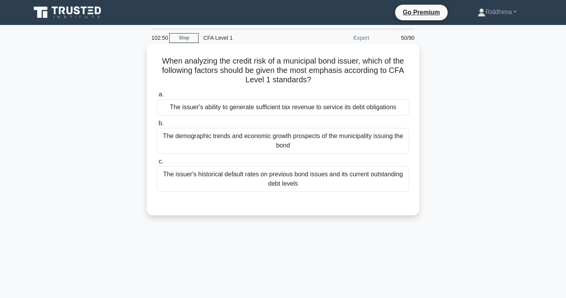
click at [286, 112] on div "The issuer's ability to generate sufficient tax revenue to service its debt obl…" at bounding box center [283, 107] width 252 height 16
click at [157, 97] on input "a. The issuer's ability to generate sufficient tax revenue to service its debt …" at bounding box center [157, 94] width 0 height 5
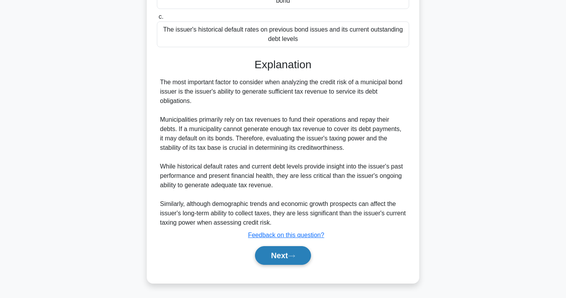
click at [279, 253] on button "Next" at bounding box center [283, 255] width 56 height 19
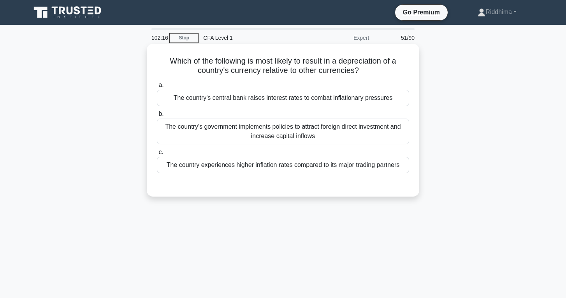
click at [305, 103] on div "The country's central bank raises interest rates to combat inflationary pressur…" at bounding box center [283, 98] width 252 height 16
click at [157, 88] on input "a. The country's central bank raises interest rates to combat inflationary pres…" at bounding box center [157, 85] width 0 height 5
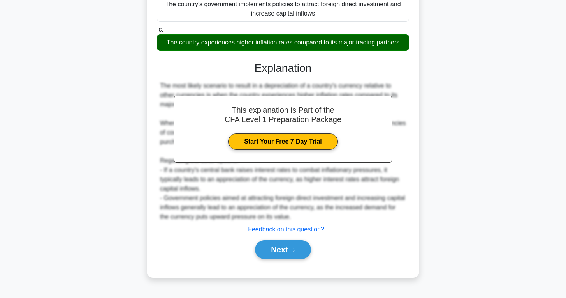
scroll to position [123, 0]
click at [284, 252] on button "Next" at bounding box center [283, 249] width 56 height 19
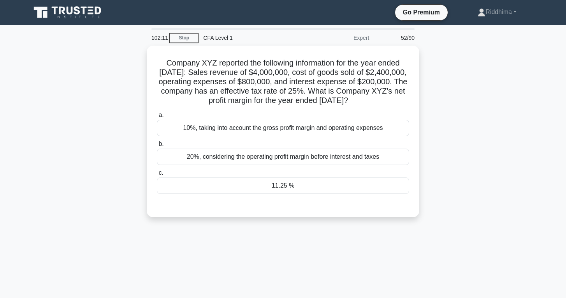
scroll to position [0, 0]
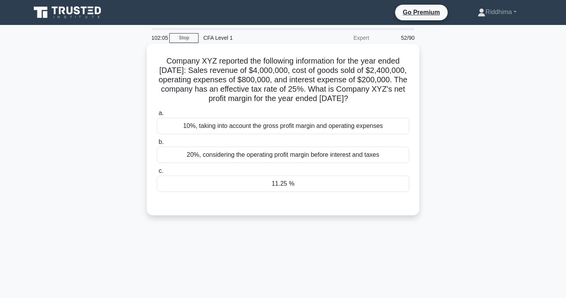
click at [284, 192] on div "11.25 %" at bounding box center [283, 183] width 252 height 16
click at [157, 173] on input "c. 11.25 %" at bounding box center [157, 170] width 0 height 5
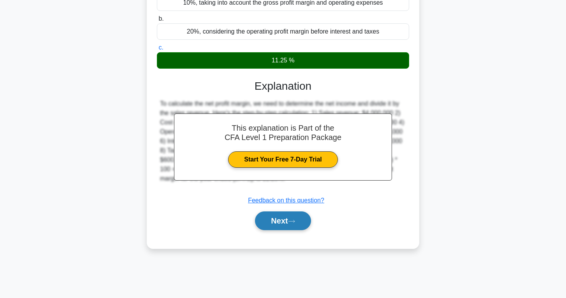
click at [278, 229] on button "Next" at bounding box center [283, 220] width 56 height 19
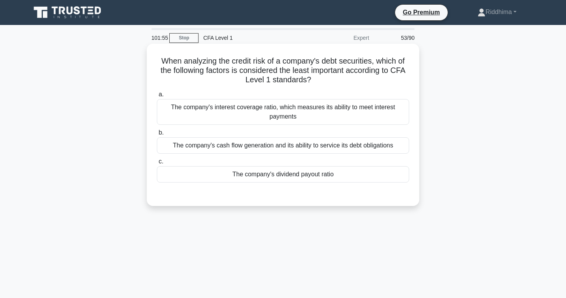
click at [285, 172] on div "The company's dividend payout ratio" at bounding box center [283, 174] width 252 height 16
click at [157, 164] on input "c. The company's dividend payout ratio" at bounding box center [157, 161] width 0 height 5
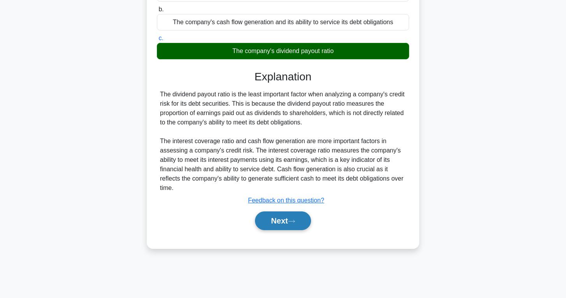
scroll to position [123, 0]
click at [279, 223] on button "Next" at bounding box center [283, 220] width 56 height 19
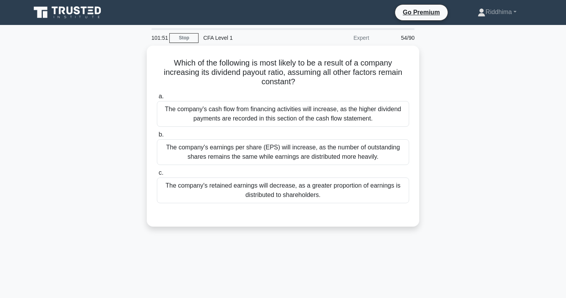
scroll to position [0, 0]
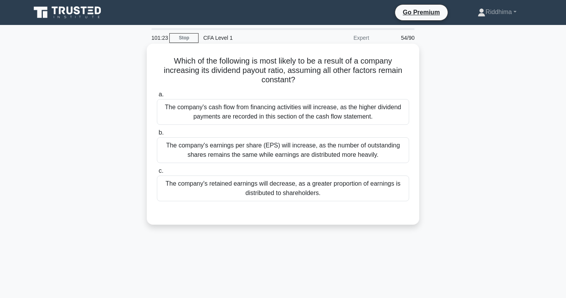
click at [285, 115] on div "The company's cash flow from financing activities will increase, as the higher …" at bounding box center [283, 112] width 252 height 26
click at [157, 97] on input "a. The company's cash flow from financing activities will increase, as the high…" at bounding box center [157, 94] width 0 height 5
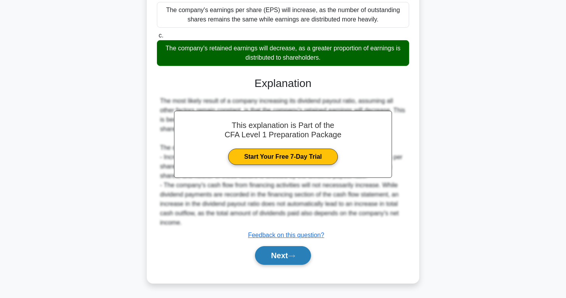
click at [274, 252] on button "Next" at bounding box center [283, 255] width 56 height 19
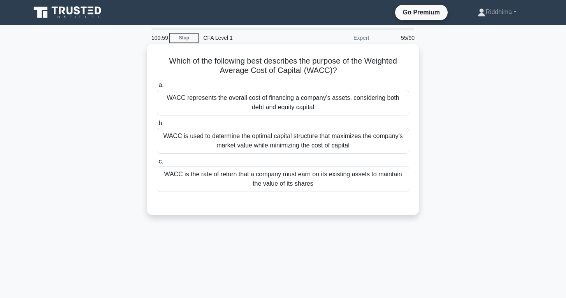
click at [367, 101] on div "WACC represents the overall cost of financing a company's assets, considering b…" at bounding box center [283, 103] width 252 height 26
click at [157, 88] on input "a. WACC represents the overall cost of financing a company's assets, considerin…" at bounding box center [157, 85] width 0 height 5
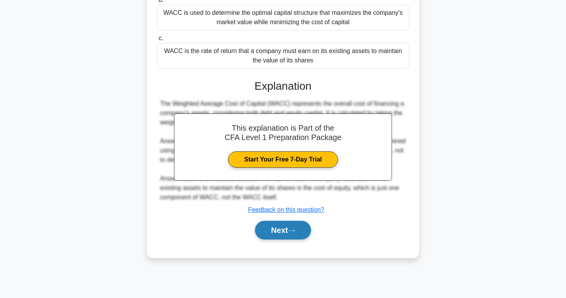
click at [274, 230] on button "Next" at bounding box center [283, 229] width 56 height 19
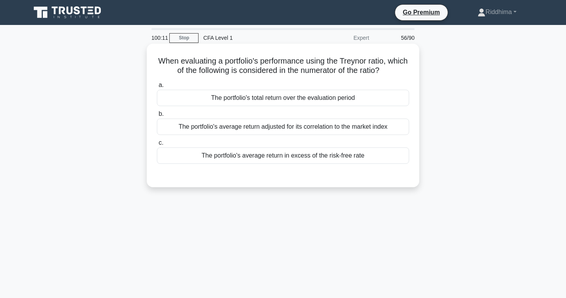
click at [285, 159] on div "The portfolio's average return in excess of the risk-free rate" at bounding box center [283, 155] width 252 height 16
click at [157, 145] on input "c. The portfolio's average return in excess of the risk-free rate" at bounding box center [157, 142] width 0 height 5
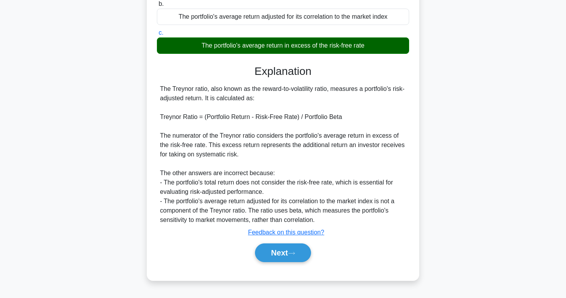
scroll to position [121, 0]
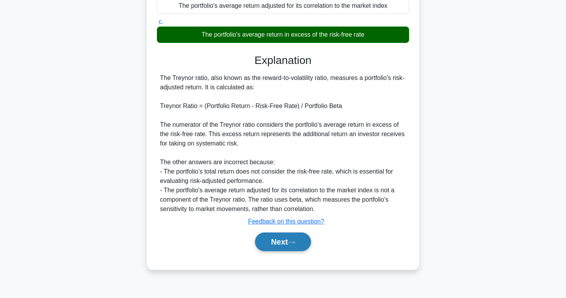
click at [280, 241] on button "Next" at bounding box center [283, 241] width 56 height 19
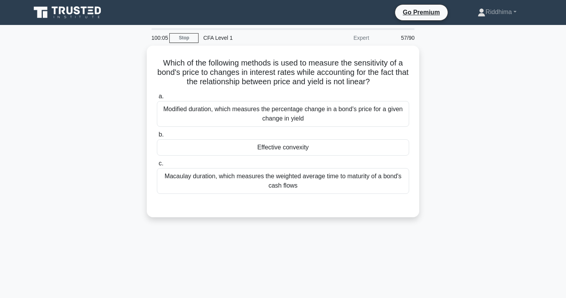
scroll to position [0, 0]
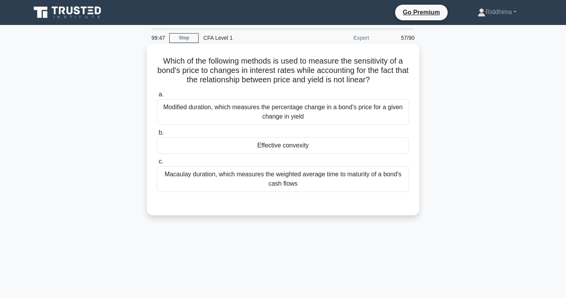
click at [296, 139] on div "Effective convexity" at bounding box center [283, 145] width 252 height 16
click at [157, 135] on input "b. Effective convexity" at bounding box center [157, 132] width 0 height 5
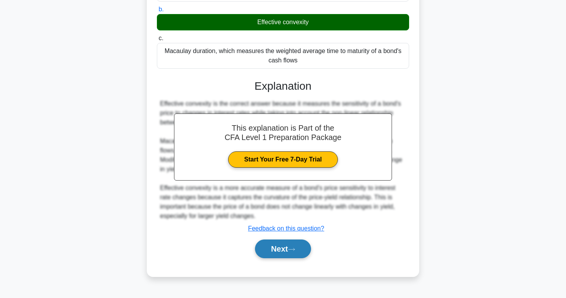
scroll to position [123, 0]
click at [287, 249] on button "Next" at bounding box center [283, 248] width 56 height 19
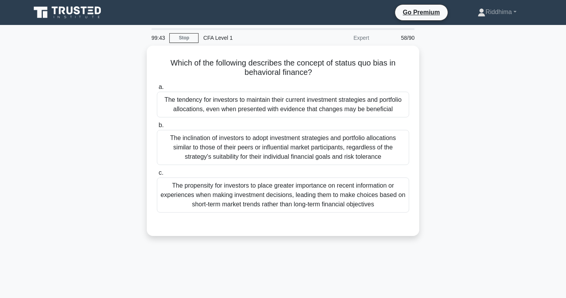
scroll to position [0, 0]
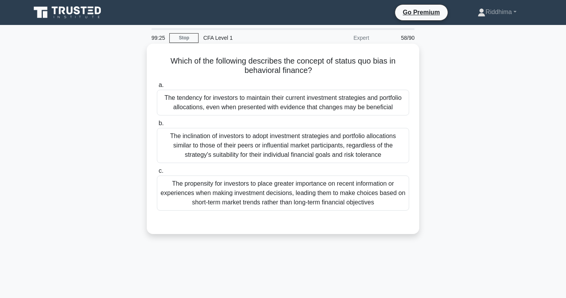
click at [275, 154] on div "The inclination of investors to adopt investment strategies and portfolio alloc…" at bounding box center [283, 145] width 252 height 35
click at [157, 126] on input "b. The inclination of investors to adopt investment strategies and portfolio al…" at bounding box center [157, 123] width 0 height 5
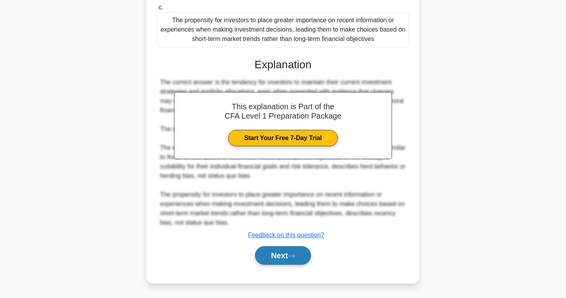
click at [277, 259] on button "Next" at bounding box center [283, 255] width 56 height 19
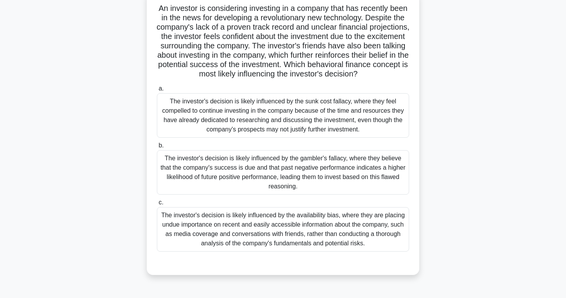
scroll to position [55, 0]
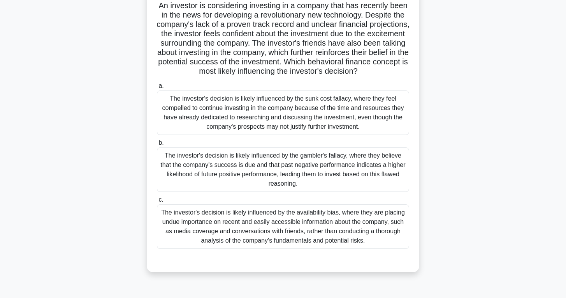
click at [342, 236] on div "The investor's decision is likely influenced by the availability bias, where th…" at bounding box center [283, 226] width 252 height 44
click at [157, 202] on input "c. The investor's decision is likely influenced by the availability bias, where…" at bounding box center [157, 199] width 0 height 5
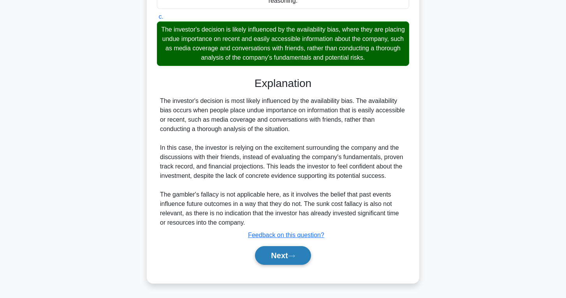
click at [282, 254] on button "Next" at bounding box center [283, 255] width 56 height 19
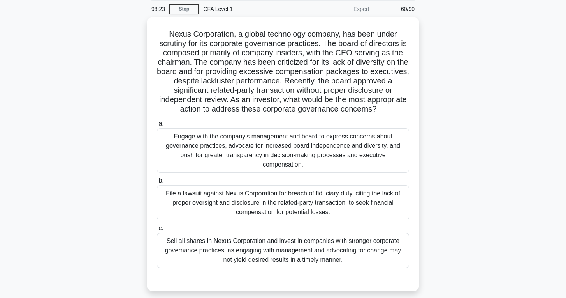
scroll to position [30, 0]
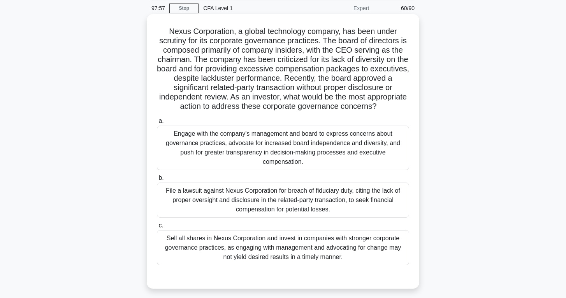
click at [338, 257] on div "Sell all shares in Nexus Corporation and invest in companies with stronger corp…" at bounding box center [283, 247] width 252 height 35
click at [157, 228] on input "c. Sell all shares in Nexus Corporation and invest in companies with stronger c…" at bounding box center [157, 225] width 0 height 5
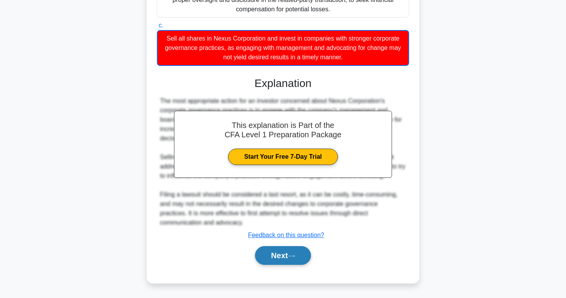
click at [298, 256] on button "Next" at bounding box center [283, 255] width 56 height 19
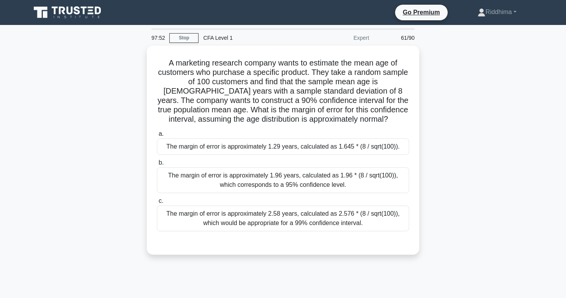
scroll to position [0, 0]
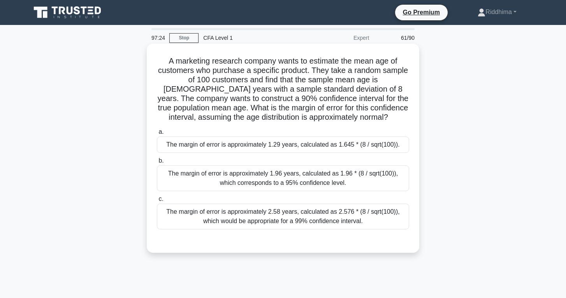
click at [363, 141] on div "The margin of error is approximately 1.29 years, calculated as 1.645 * (8 / sqr…" at bounding box center [283, 144] width 252 height 16
click at [157, 134] on input "a. The margin of error is approximately 1.29 years, calculated as 1.645 * (8 / …" at bounding box center [157, 131] width 0 height 5
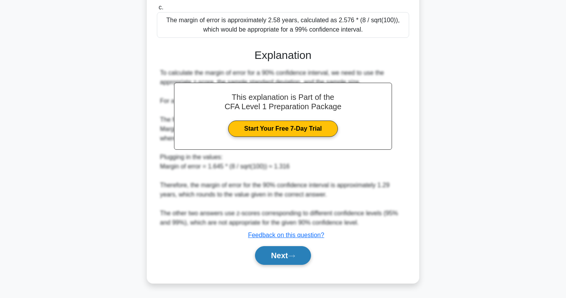
click at [303, 248] on button "Next" at bounding box center [283, 255] width 56 height 19
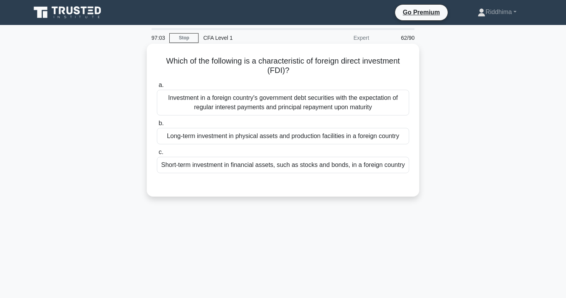
click at [302, 109] on div "Investment in a foreign country's government debt securities with the expectati…" at bounding box center [283, 103] width 252 height 26
click at [157, 88] on input "a. Investment in a foreign country's government debt securities with the expect…" at bounding box center [157, 85] width 0 height 5
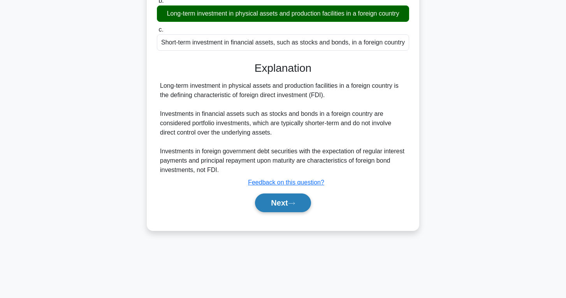
scroll to position [123, 0]
click at [293, 205] on button "Next" at bounding box center [283, 202] width 56 height 19
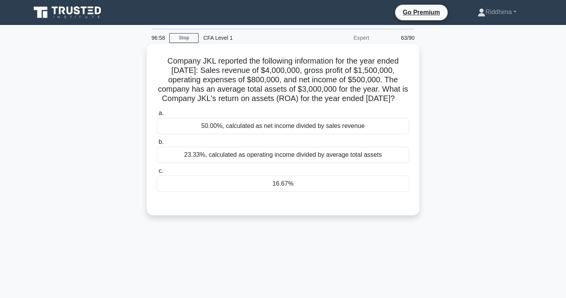
scroll to position [0, 0]
click at [294, 190] on div "16.67%" at bounding box center [283, 183] width 252 height 16
click at [157, 173] on input "c. 16.67%" at bounding box center [157, 170] width 0 height 5
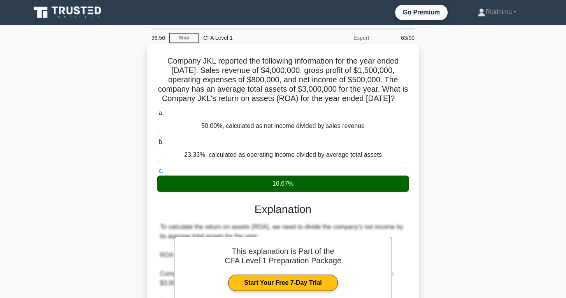
scroll to position [5, 0]
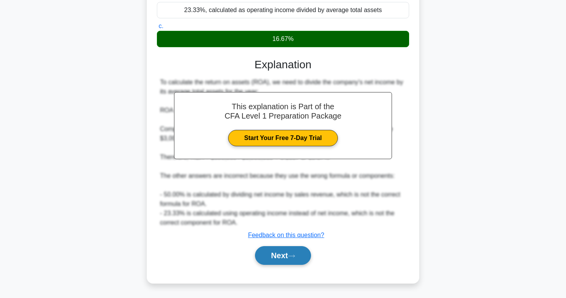
click at [285, 262] on button "Next" at bounding box center [283, 255] width 56 height 19
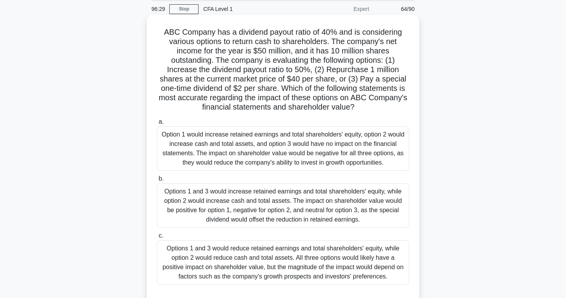
scroll to position [29, 0]
click at [372, 212] on div "Options 1 and 3 would increase retained earnings and total shareholders' equity…" at bounding box center [283, 205] width 252 height 44
click at [157, 181] on input "b. Options 1 and 3 would increase retained earnings and total shareholders' equ…" at bounding box center [157, 178] width 0 height 5
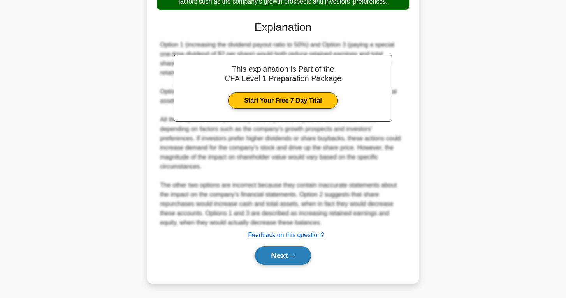
click at [286, 246] on button "Next" at bounding box center [283, 255] width 56 height 19
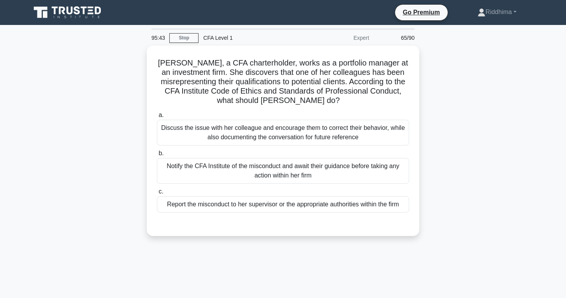
scroll to position [0, 0]
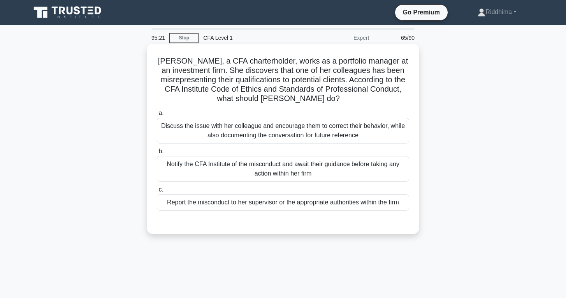
click at [310, 197] on div "Report the misconduct to her supervisor or the appropriate authorities within t…" at bounding box center [283, 202] width 252 height 16
click at [157, 192] on input "c. Report the misconduct to her supervisor or the appropriate authorities withi…" at bounding box center [157, 189] width 0 height 5
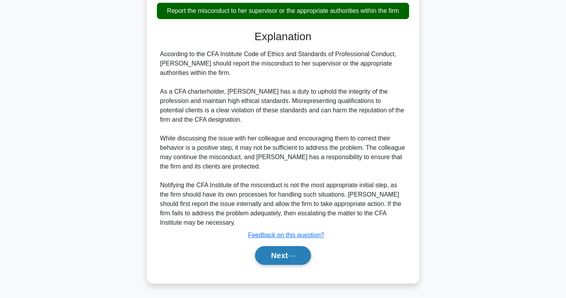
click at [286, 254] on button "Next" at bounding box center [283, 255] width 56 height 19
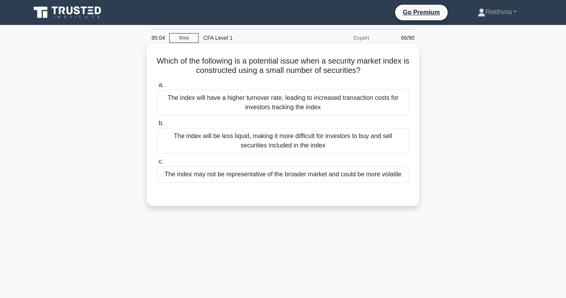
click at [295, 140] on div "The index will be less liquid, making it more difficult for investors to buy an…" at bounding box center [283, 141] width 252 height 26
click at [157, 126] on input "b. The index will be less liquid, making it more difficult for investors to buy…" at bounding box center [157, 123] width 0 height 5
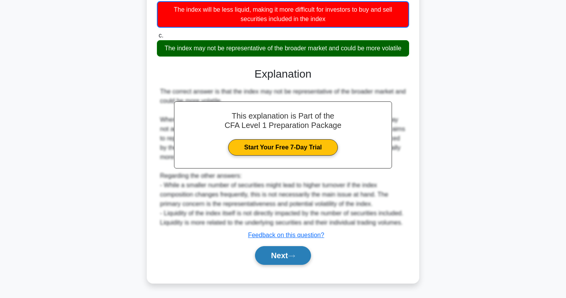
click at [286, 254] on button "Next" at bounding box center [283, 255] width 56 height 19
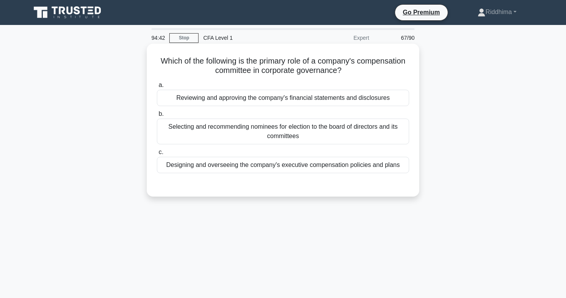
click at [305, 166] on div "Designing and overseeing the company's executive compensation policies and plans" at bounding box center [283, 165] width 252 height 16
click at [157, 155] on input "c. Designing and overseeing the company's executive compensation policies and p…" at bounding box center [157, 152] width 0 height 5
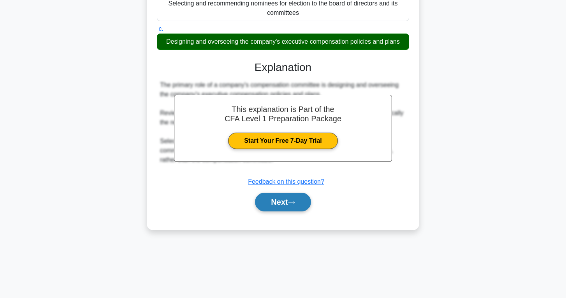
click at [286, 207] on button "Next" at bounding box center [283, 201] width 56 height 19
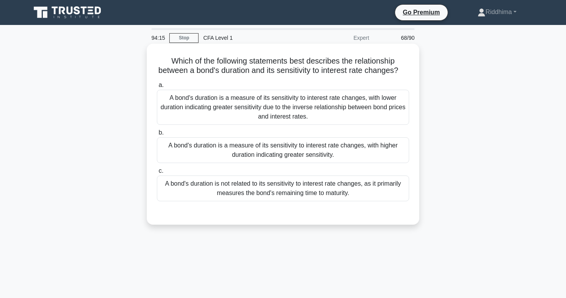
click at [264, 155] on div "A bond's duration is a measure of its sensitivity to interest rate changes, wit…" at bounding box center [283, 150] width 252 height 26
click at [157, 135] on input "b. A bond's duration is a measure of its sensitivity to interest rate changes, …" at bounding box center [157, 132] width 0 height 5
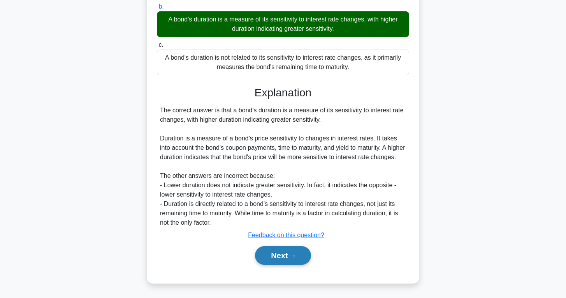
click at [275, 247] on button "Next" at bounding box center [283, 255] width 56 height 19
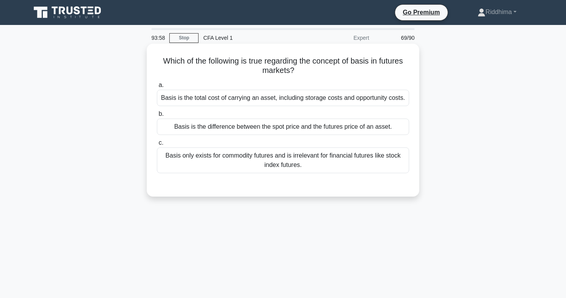
click at [279, 104] on div "Basis is the total cost of carrying an asset, including storage costs and oppor…" at bounding box center [283, 98] width 252 height 16
click at [157, 88] on input "a. Basis is the total cost of carrying an asset, including storage costs and op…" at bounding box center [157, 85] width 0 height 5
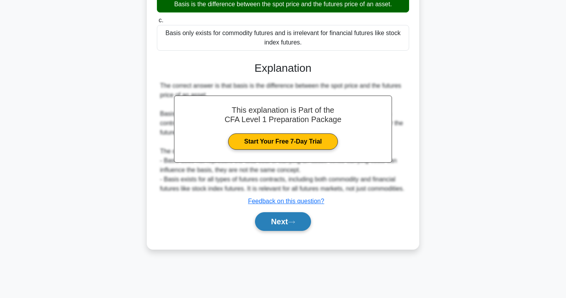
click at [287, 225] on button "Next" at bounding box center [283, 221] width 56 height 19
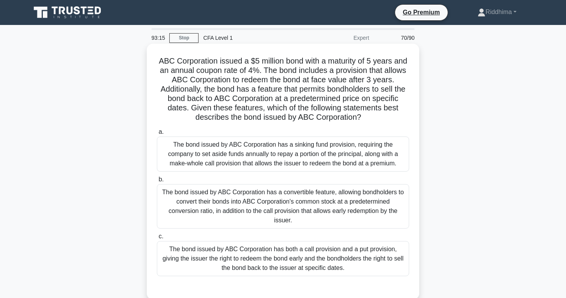
click at [380, 249] on div "The bond issued by ABC Corporation has both a call provision and a put provisio…" at bounding box center [283, 258] width 252 height 35
click at [157, 239] on input "c. The bond issued by ABC Corporation has both a call provision and a put provi…" at bounding box center [157, 236] width 0 height 5
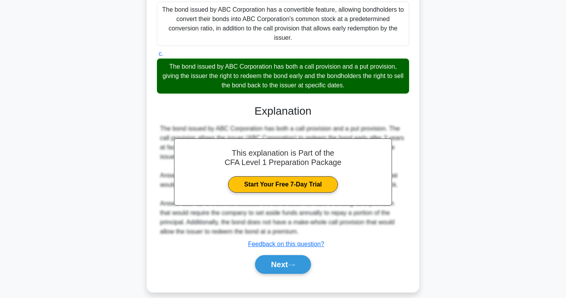
scroll to position [182, 0]
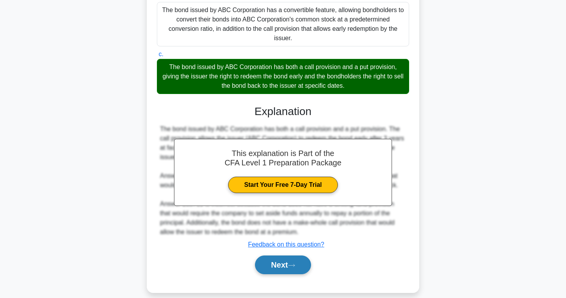
click at [277, 256] on button "Next" at bounding box center [283, 264] width 56 height 19
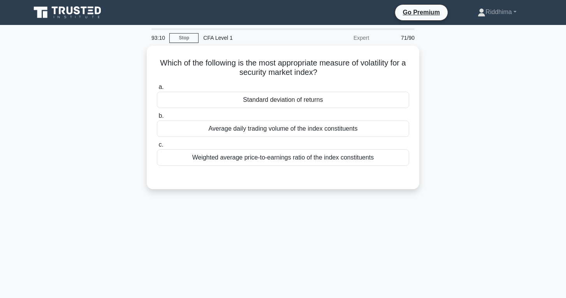
scroll to position [0, 0]
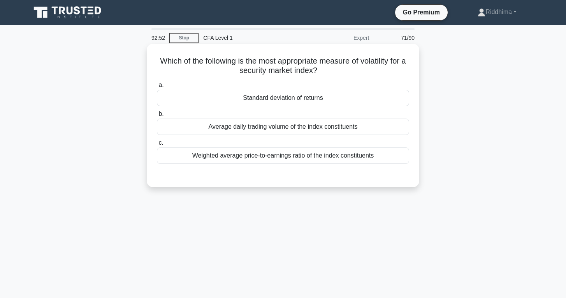
click at [305, 98] on div "Standard deviation of returns" at bounding box center [283, 98] width 252 height 16
click at [157, 88] on input "a. Standard deviation of returns" at bounding box center [157, 85] width 0 height 5
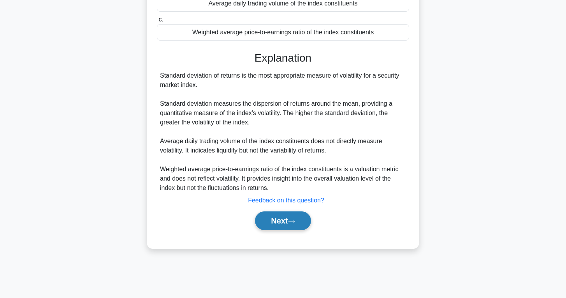
click at [299, 226] on button "Next" at bounding box center [283, 220] width 56 height 19
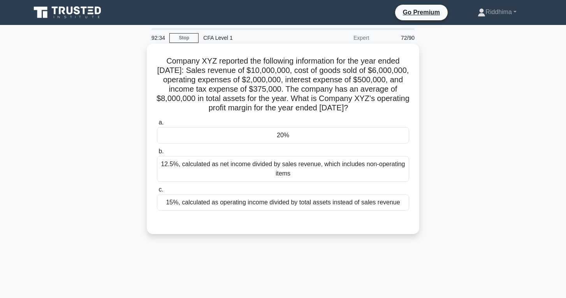
click at [299, 129] on div "20%" at bounding box center [283, 135] width 252 height 16
click at [157, 125] on input "a. 20%" at bounding box center [157, 122] width 0 height 5
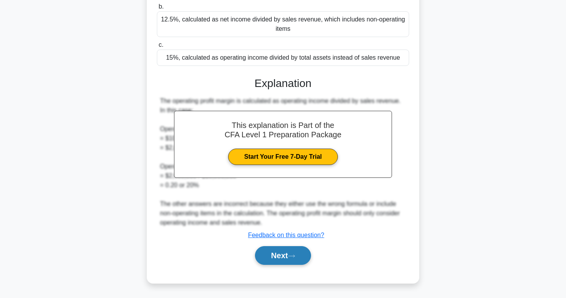
scroll to position [145, 0]
click at [285, 256] on button "Next" at bounding box center [283, 255] width 56 height 19
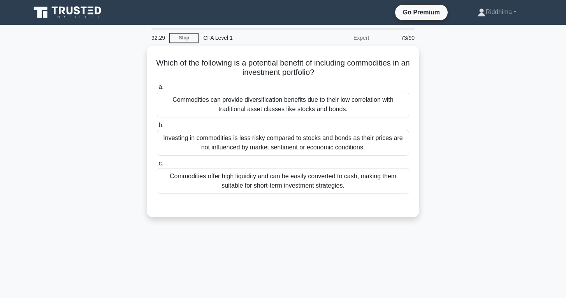
scroll to position [0, 0]
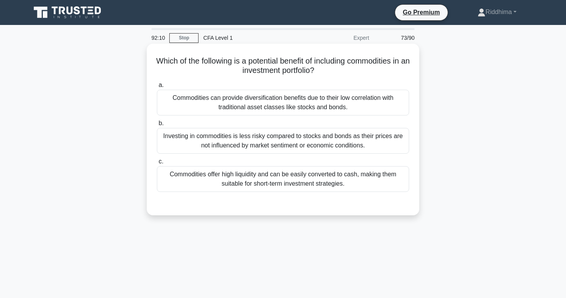
click at [289, 100] on div "Commodities can provide diversification benefits due to their low correlation w…" at bounding box center [283, 103] width 252 height 26
click at [157, 88] on input "a. Commodities can provide diversification benefits due to their low correlatio…" at bounding box center [157, 85] width 0 height 5
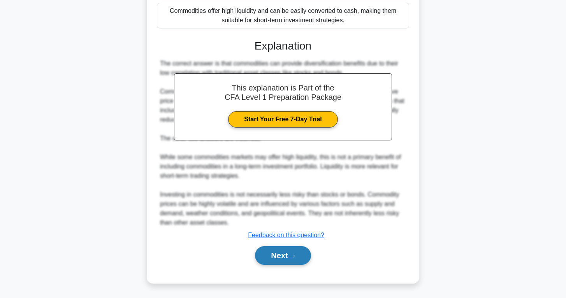
click at [279, 256] on button "Next" at bounding box center [283, 255] width 56 height 19
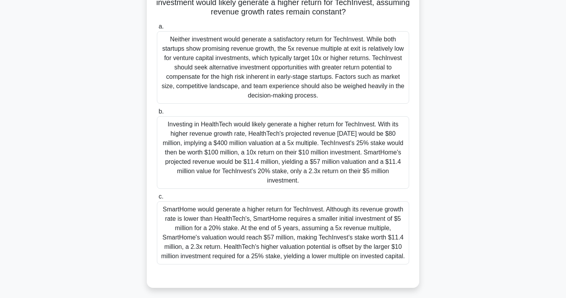
scroll to position [118, 0]
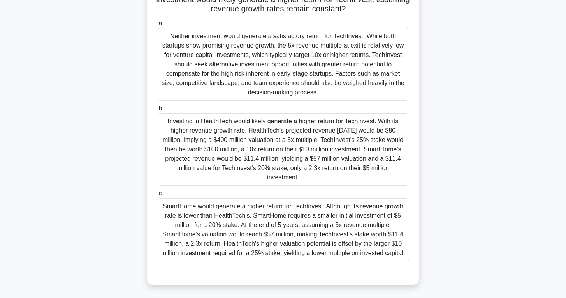
click at [348, 169] on div "Investing in HealthTech would likely generate a higher return for TechInvest. W…" at bounding box center [283, 149] width 252 height 72
click at [157, 111] on input "b. Investing in HealthTech would likely generate a higher return for TechInvest…" at bounding box center [157, 108] width 0 height 5
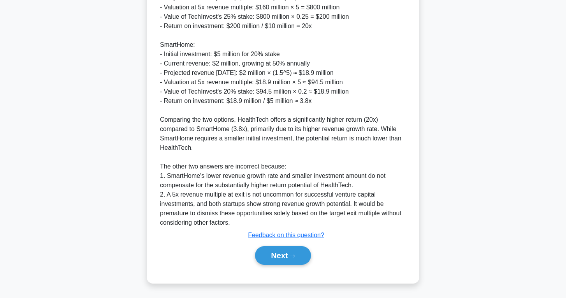
scroll to position [481, 0]
click at [297, 249] on button "Next" at bounding box center [283, 255] width 56 height 19
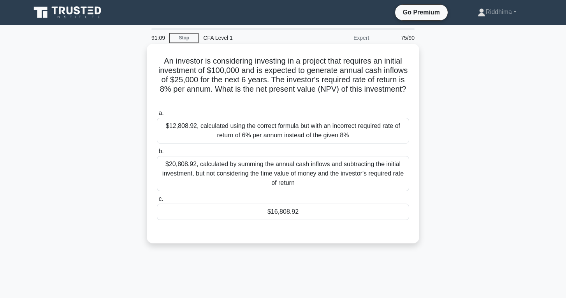
scroll to position [0, 0]
click at [297, 205] on div "$16,808.92" at bounding box center [283, 211] width 252 height 16
click at [157, 201] on input "c. $16,808.92" at bounding box center [157, 198] width 0 height 5
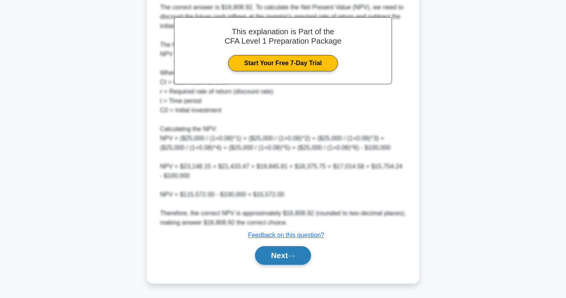
click at [284, 261] on button "Next" at bounding box center [283, 255] width 56 height 19
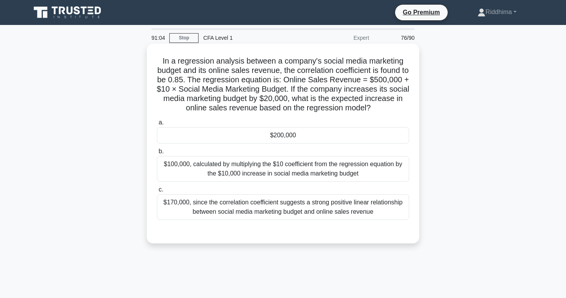
click at [277, 134] on div "$200,000" at bounding box center [283, 135] width 252 height 16
click at [157, 125] on input "a. $200,000" at bounding box center [157, 122] width 0 height 5
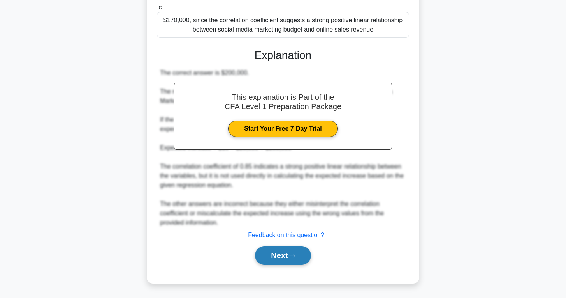
click at [270, 254] on button "Next" at bounding box center [283, 255] width 56 height 19
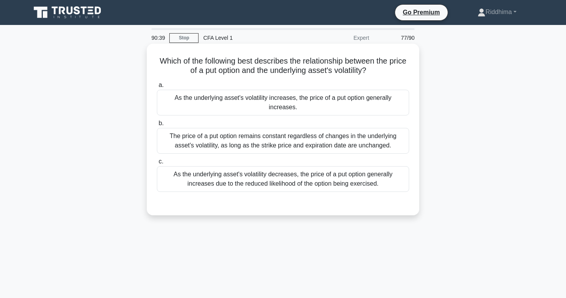
click at [389, 175] on div "As the underlying asset's volatility decreases, the price of a put option gener…" at bounding box center [283, 179] width 252 height 26
click at [157, 164] on input "c. As the underlying asset's volatility decreases, the price of a put option ge…" at bounding box center [157, 161] width 0 height 5
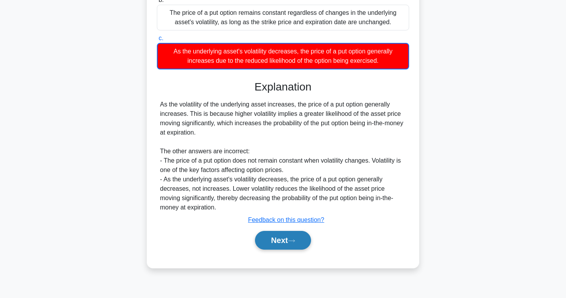
scroll to position [123, 0]
click at [292, 240] on icon at bounding box center [291, 240] width 7 height 4
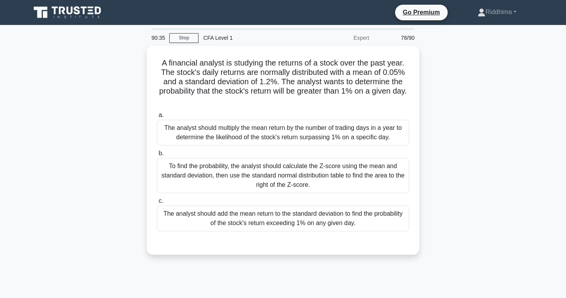
scroll to position [0, 0]
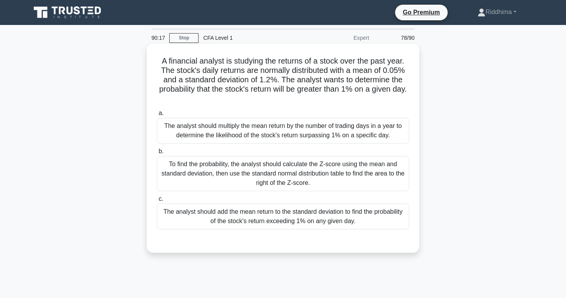
click at [369, 183] on div "To find the probability, the analyst should calculate the Z-score using the mea…" at bounding box center [283, 173] width 252 height 35
click at [157, 154] on input "b. To find the probability, the analyst should calculate the Z-score using the …" at bounding box center [157, 151] width 0 height 5
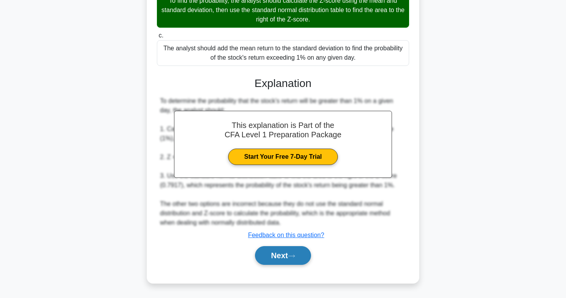
scroll to position [163, 0]
click at [301, 258] on button "Next" at bounding box center [283, 255] width 56 height 19
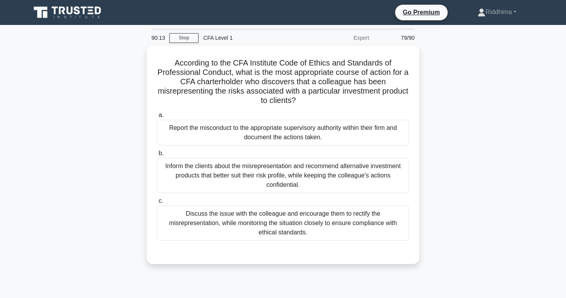
scroll to position [0, 0]
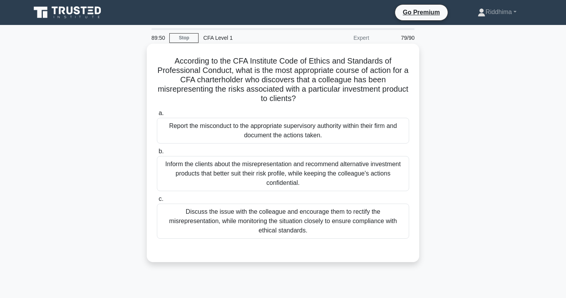
click at [397, 139] on div "Report the misconduct to the appropriate supervisory authority within their fir…" at bounding box center [283, 131] width 252 height 26
click at [157, 116] on input "a. Report the misconduct to the appropriate supervisory authority within their …" at bounding box center [157, 113] width 0 height 5
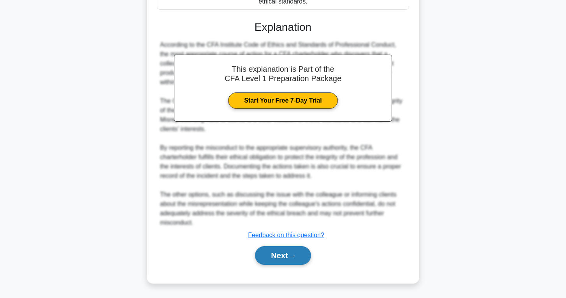
click at [287, 250] on button "Next" at bounding box center [283, 255] width 56 height 19
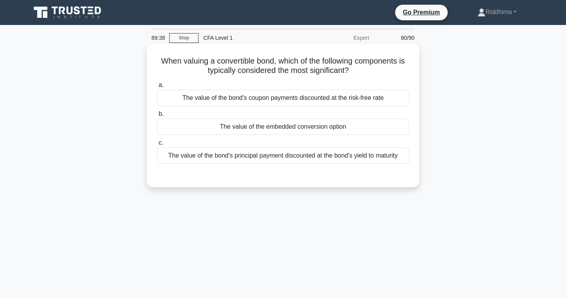
click at [314, 132] on div "The value of the embedded conversion option" at bounding box center [283, 126] width 252 height 16
click at [157, 116] on input "b. The value of the embedded conversion option" at bounding box center [157, 113] width 0 height 5
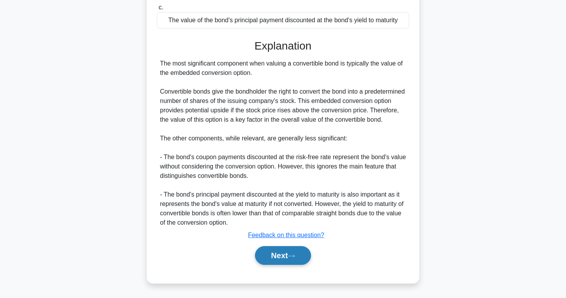
click at [281, 259] on button "Next" at bounding box center [283, 255] width 56 height 19
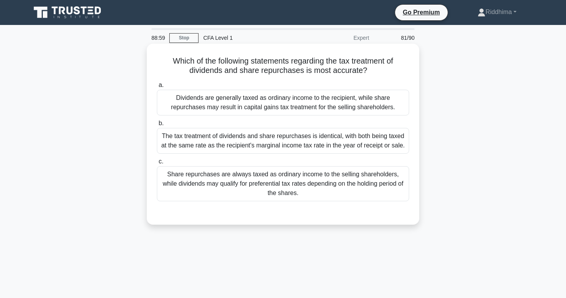
click at [371, 201] on div "Share repurchases are always taxed as ordinary income to the selling shareholde…" at bounding box center [283, 183] width 252 height 35
click at [157, 164] on input "c. Share repurchases are always taxed as ordinary income to the selling shareho…" at bounding box center [157, 161] width 0 height 5
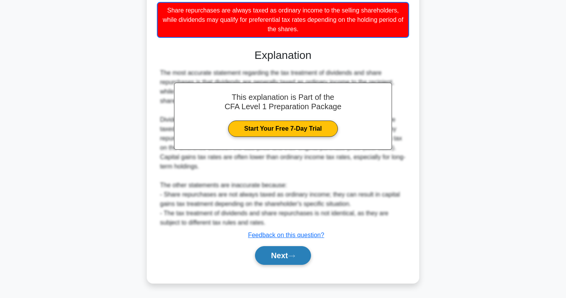
click at [287, 255] on button "Next" at bounding box center [283, 255] width 56 height 19
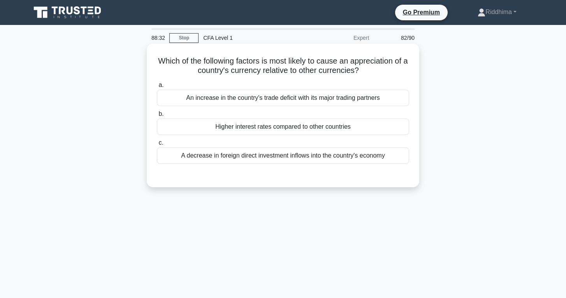
click at [374, 158] on div "A decrease in foreign direct investment inflows into the country's economy" at bounding box center [283, 155] width 252 height 16
click at [157, 145] on input "c. A decrease in foreign direct investment inflows into the country's economy" at bounding box center [157, 142] width 0 height 5
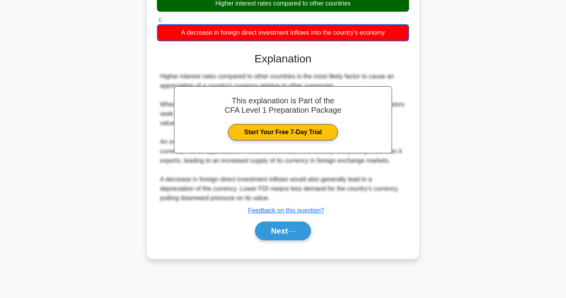
scroll to position [123, 0]
click at [287, 231] on button "Next" at bounding box center [283, 230] width 56 height 19
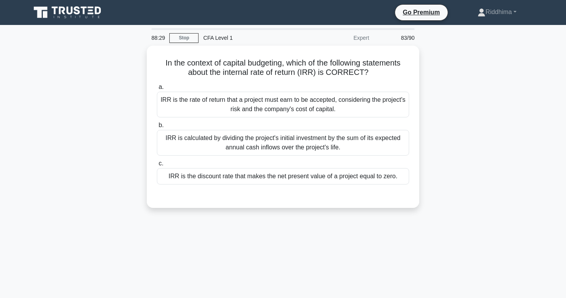
scroll to position [0, 0]
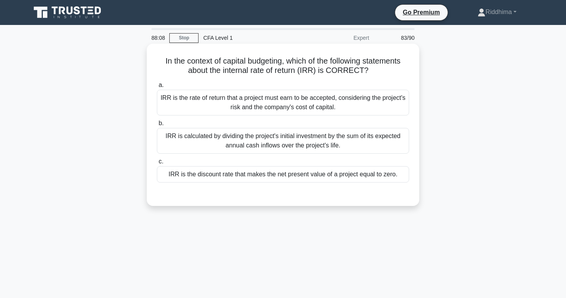
click at [397, 169] on div "IRR is the discount rate that makes the net present value of a project equal to…" at bounding box center [283, 174] width 252 height 16
click at [157, 164] on input "c. IRR is the discount rate that makes the net present value of a project equal…" at bounding box center [157, 161] width 0 height 5
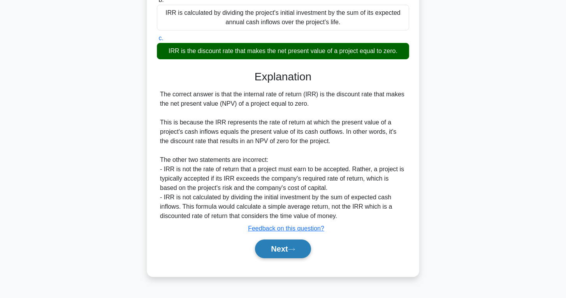
click at [277, 247] on button "Next" at bounding box center [283, 248] width 56 height 19
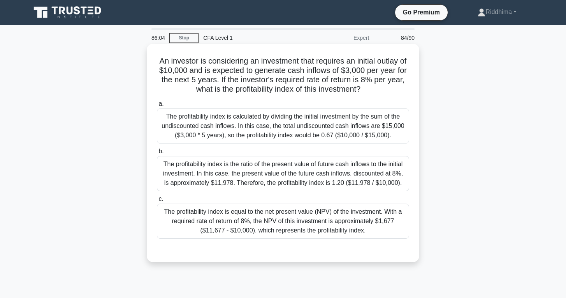
click at [328, 131] on div "The profitability index is calculated by dividing the initial investment by the…" at bounding box center [283, 125] width 252 height 35
click at [157, 106] on input "a. The profitability index is calculated by dividing the initial investment by …" at bounding box center [157, 103] width 0 height 5
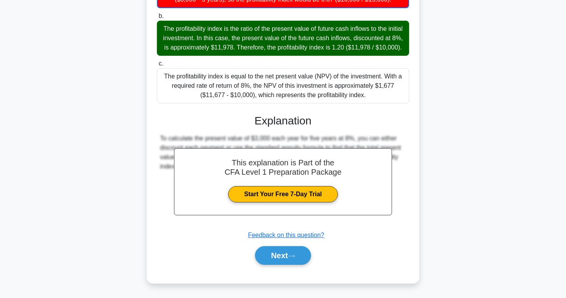
scroll to position [136, 0]
click at [279, 253] on button "Next" at bounding box center [283, 255] width 56 height 19
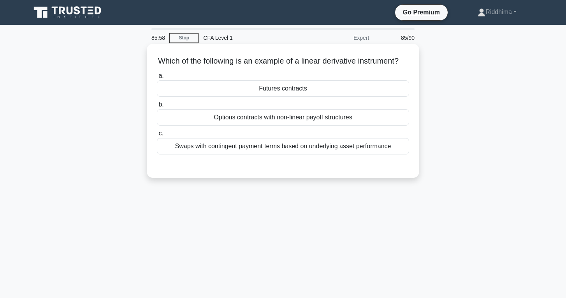
scroll to position [0, 0]
click at [335, 94] on div "Futures contracts" at bounding box center [283, 88] width 252 height 16
click at [157, 78] on input "a. Futures contracts" at bounding box center [157, 75] width 0 height 5
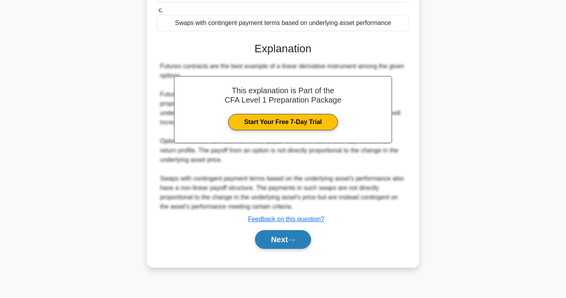
scroll to position [123, 0]
click at [286, 244] on button "Next" at bounding box center [283, 239] width 56 height 19
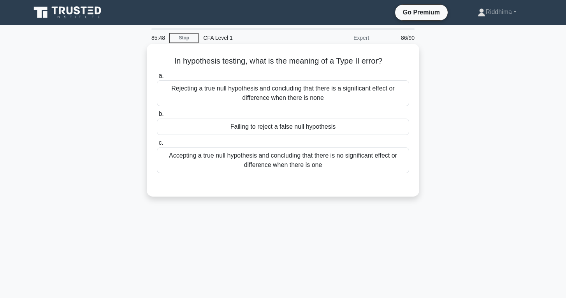
scroll to position [0, 0]
click at [322, 125] on div "Failing to reject a false null hypothesis" at bounding box center [283, 126] width 252 height 16
click at [157, 116] on input "b. Failing to reject a false null hypothesis" at bounding box center [157, 113] width 0 height 5
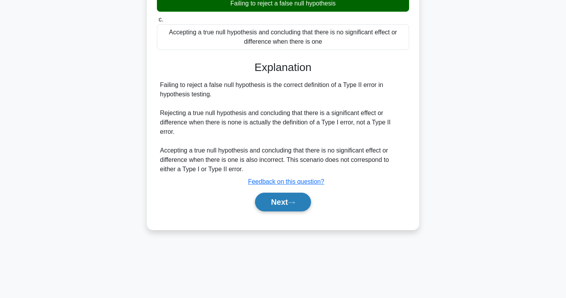
scroll to position [123, 0]
click at [289, 204] on button "Next" at bounding box center [283, 201] width 56 height 19
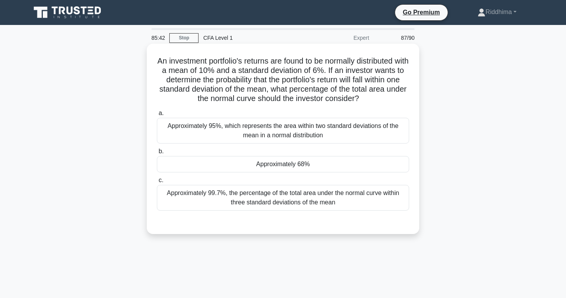
scroll to position [0, 0]
click at [273, 157] on div "Approximately 68%" at bounding box center [283, 164] width 252 height 16
click at [157, 154] on input "b. Approximately 68%" at bounding box center [157, 151] width 0 height 5
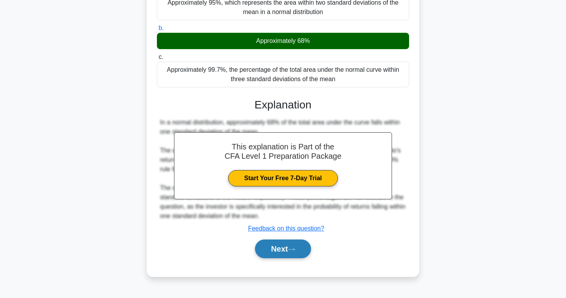
scroll to position [123, 0]
click at [268, 253] on button "Next" at bounding box center [283, 248] width 56 height 19
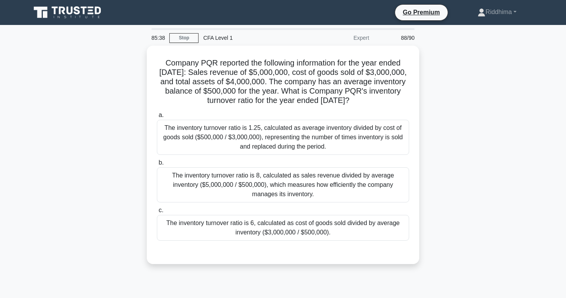
scroll to position [0, 0]
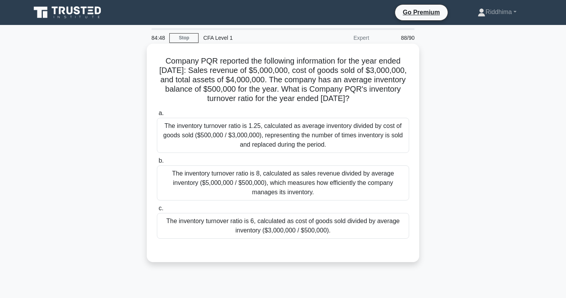
click at [288, 220] on div "The inventory turnover ratio is 6, calculated as cost of goods sold divided by …" at bounding box center [283, 226] width 252 height 26
click at [157, 211] on input "c. The inventory turnover ratio is 6, calculated as cost of goods sold divided …" at bounding box center [157, 208] width 0 height 5
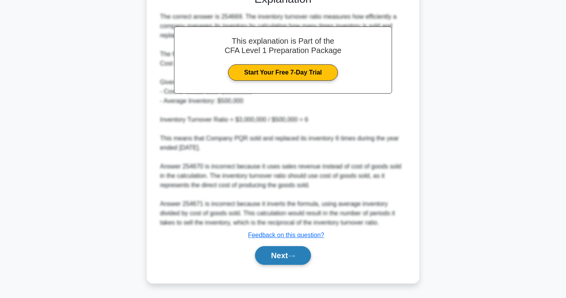
click at [280, 258] on button "Next" at bounding box center [283, 255] width 56 height 19
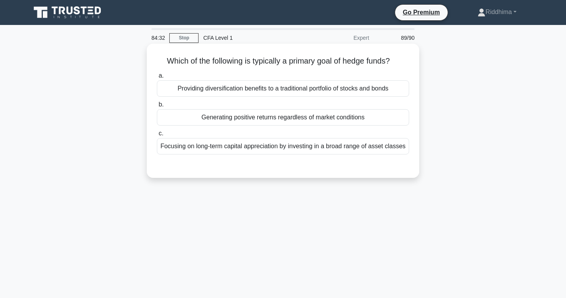
click at [390, 151] on div "Focusing on long-term capital appreciation by investing in a broad range of ass…" at bounding box center [283, 146] width 252 height 16
click at [157, 136] on input "c. Focusing on long-term capital appreciation by investing in a broad range of …" at bounding box center [157, 133] width 0 height 5
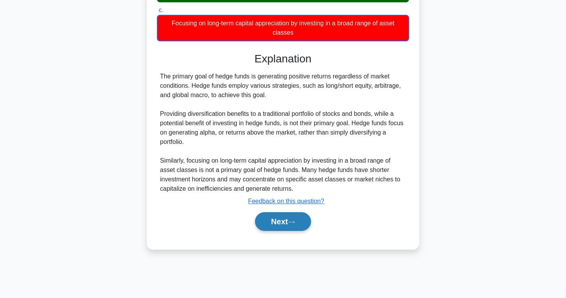
click at [295, 220] on icon at bounding box center [291, 222] width 7 height 4
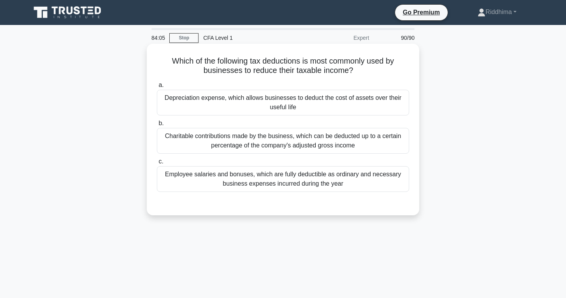
click at [291, 98] on div "Depreciation expense, which allows businesses to deduct the cost of assets over…" at bounding box center [283, 103] width 252 height 26
click at [157, 88] on input "a. Depreciation expense, which allows businesses to deduct the cost of assets o…" at bounding box center [157, 85] width 0 height 5
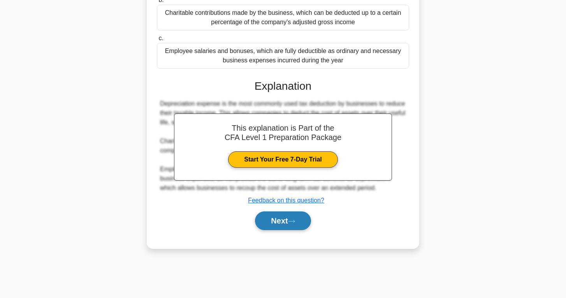
scroll to position [123, 0]
click at [284, 217] on button "Next" at bounding box center [283, 220] width 56 height 19
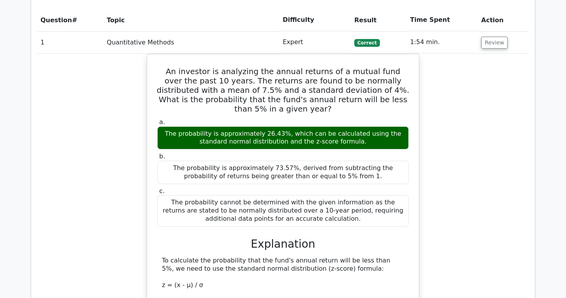
scroll to position [704, 0]
